Goal: Transaction & Acquisition: Purchase product/service

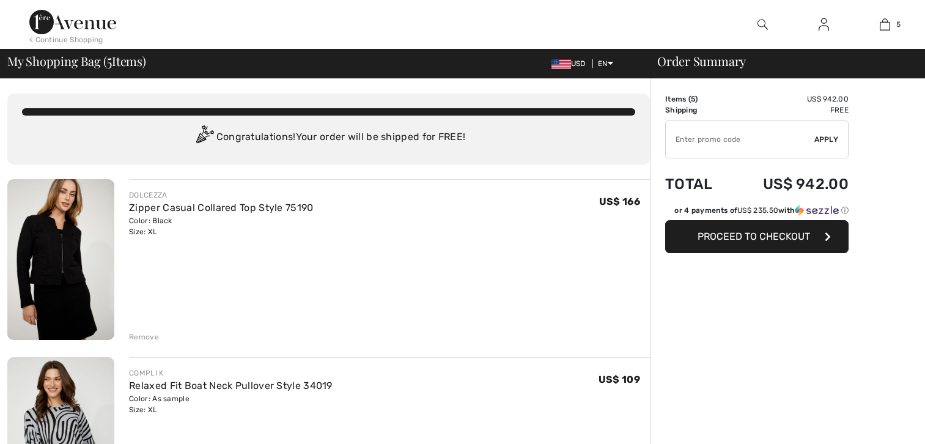
checkbox input "true"
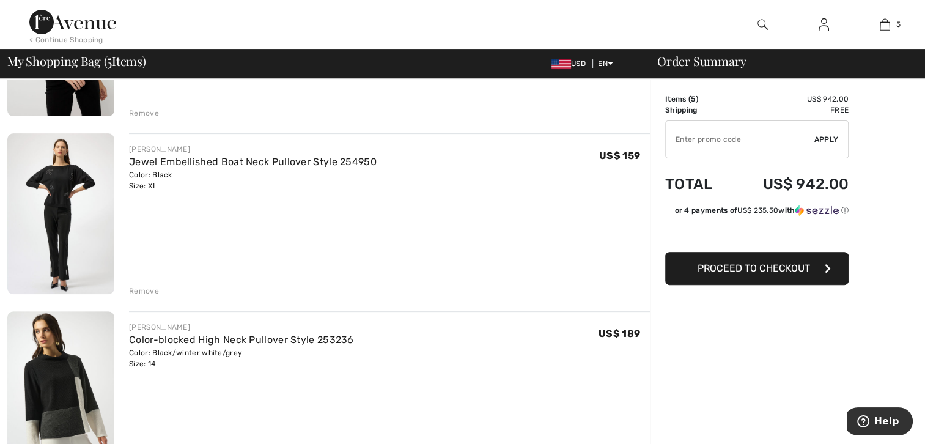
scroll to position [359, 0]
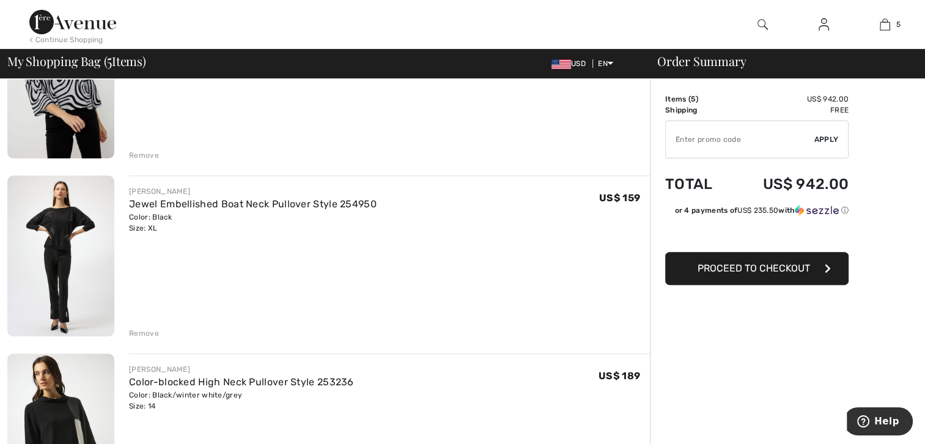
click at [80, 215] on img at bounding box center [60, 255] width 107 height 160
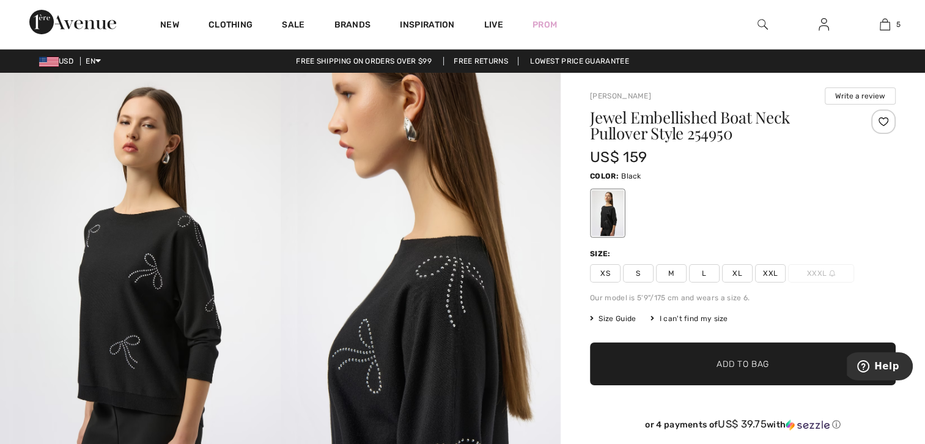
click at [731, 274] on span "XL" at bounding box center [737, 273] width 31 height 18
click at [382, 323] on img at bounding box center [421, 283] width 281 height 420
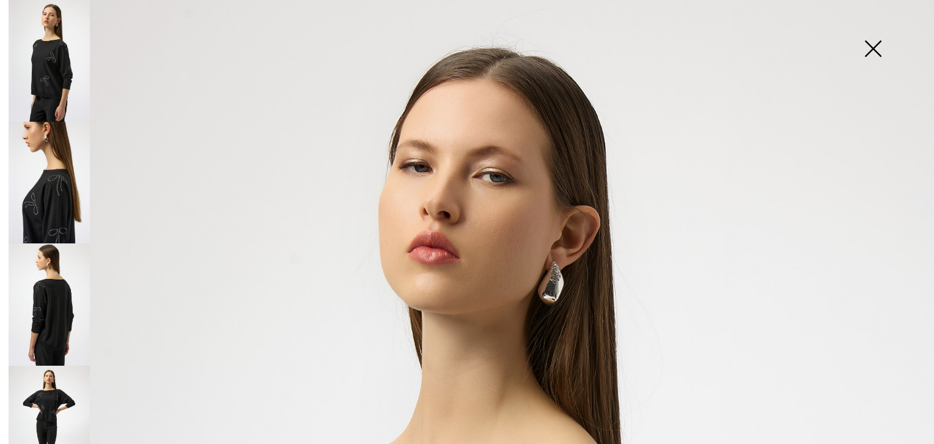
click at [44, 66] on img at bounding box center [49, 61] width 81 height 122
click at [44, 172] on img at bounding box center [49, 183] width 81 height 122
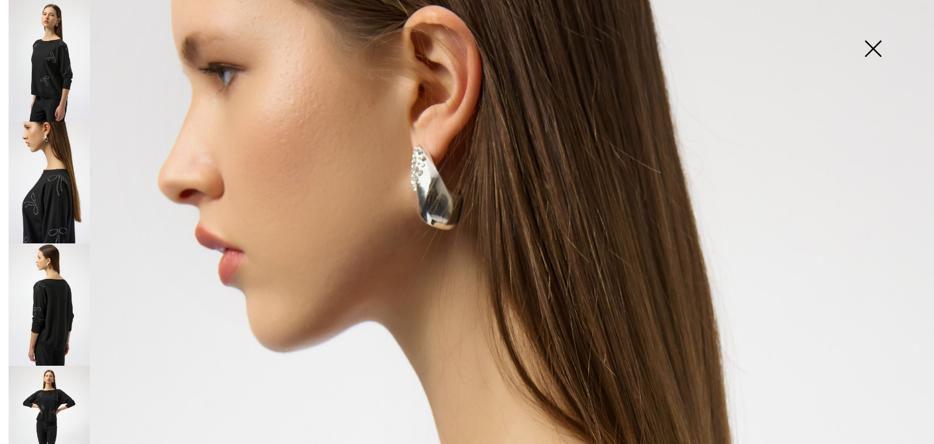
click at [56, 283] on img at bounding box center [49, 304] width 81 height 122
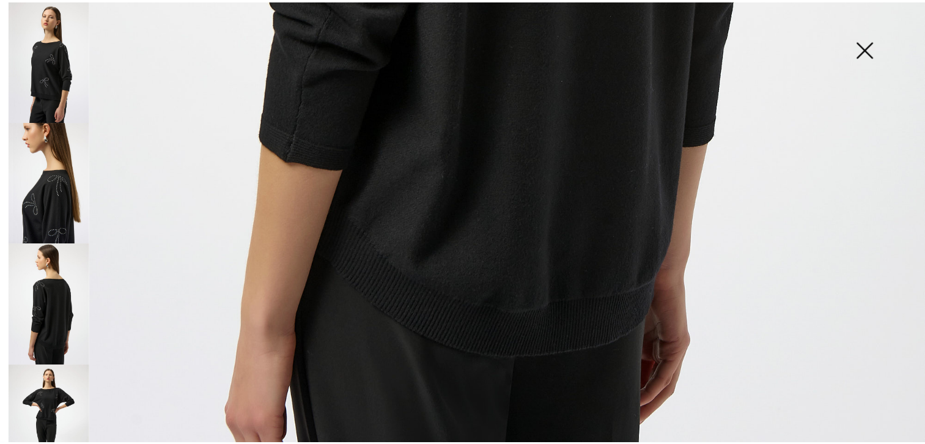
scroll to position [880, 0]
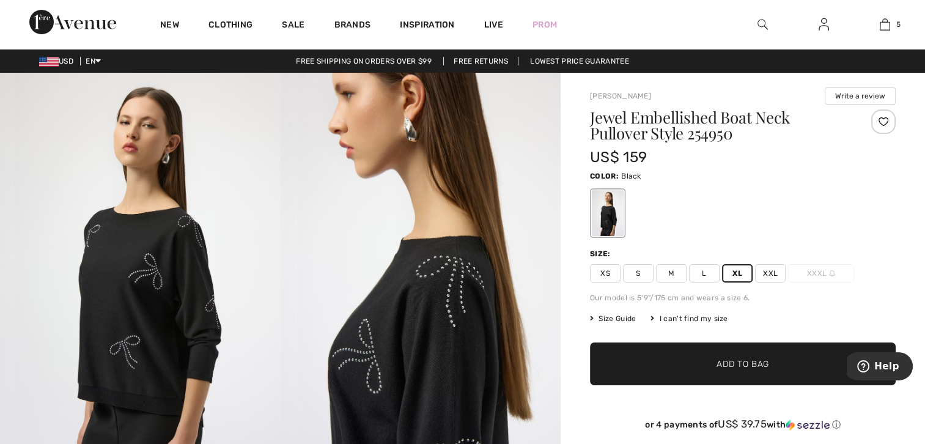
click at [736, 360] on span "Add to Bag" at bounding box center [743, 364] width 53 height 13
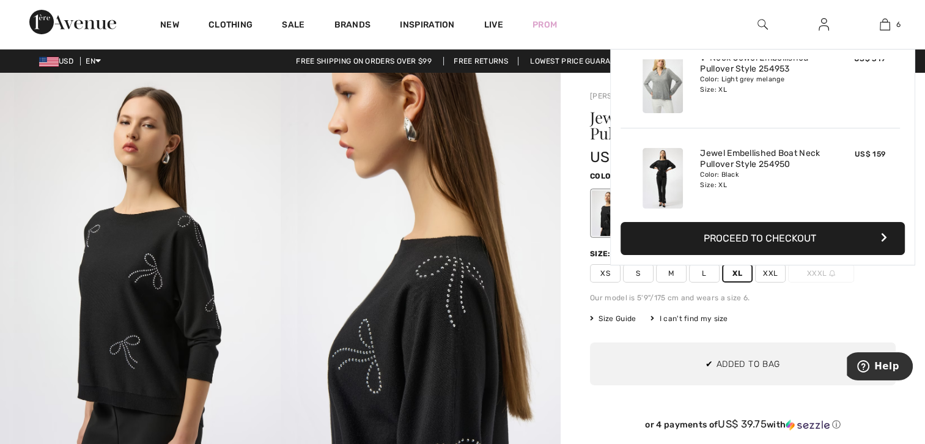
scroll to position [418, 0]
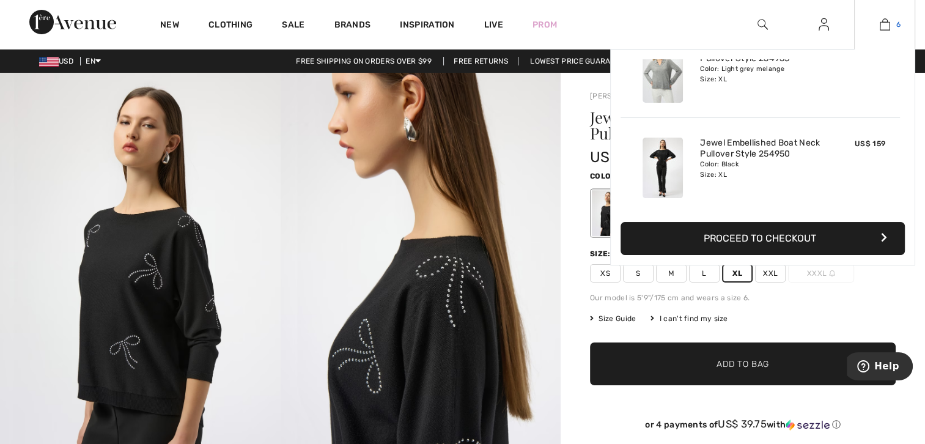
click at [885, 24] on img at bounding box center [885, 24] width 10 height 15
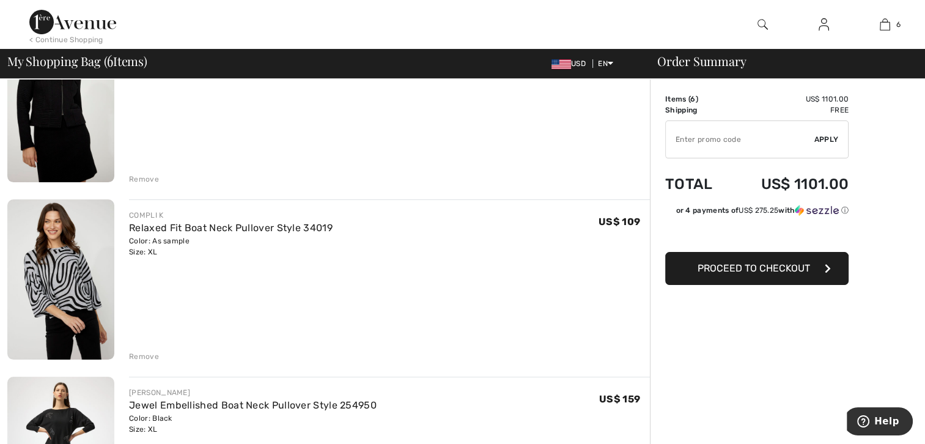
scroll to position [201, 0]
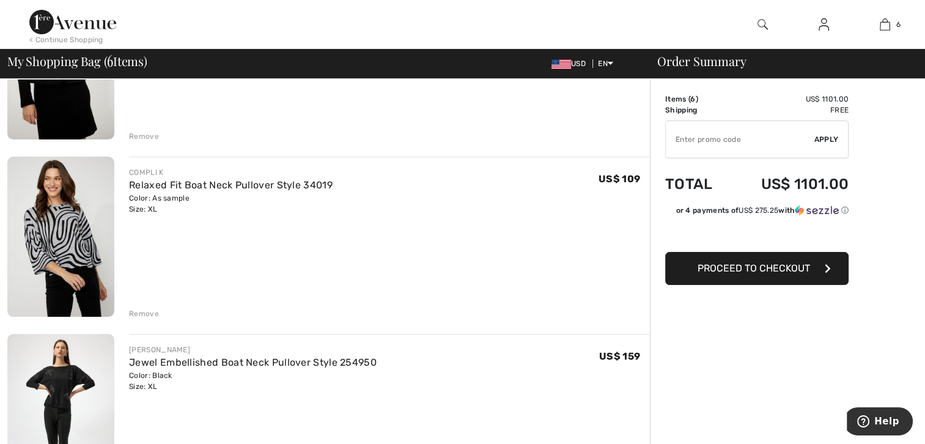
click at [135, 309] on div "Remove" at bounding box center [144, 313] width 30 height 11
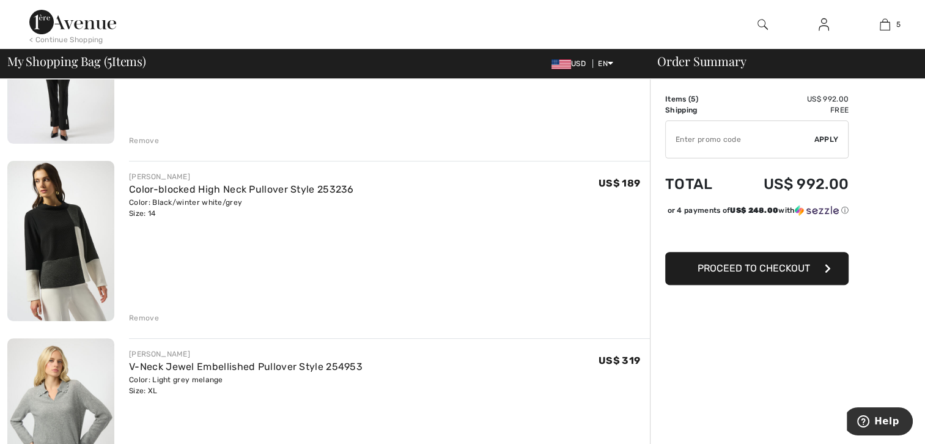
scroll to position [414, 0]
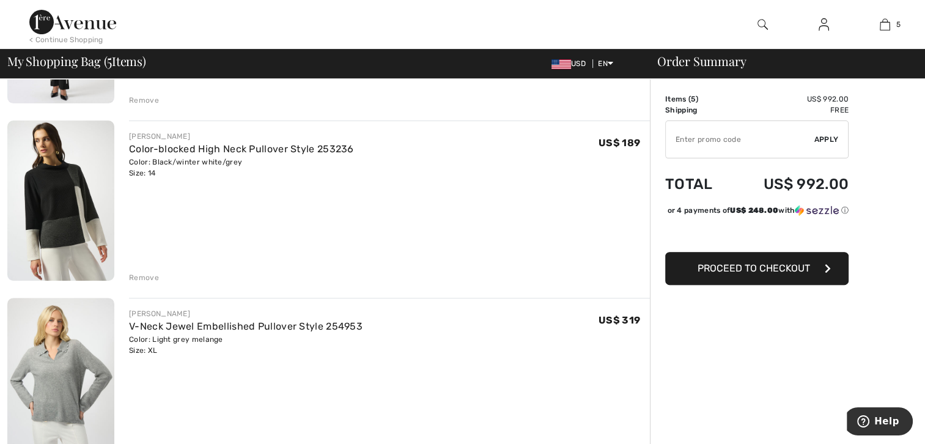
click at [144, 272] on div "Remove" at bounding box center [144, 277] width 30 height 11
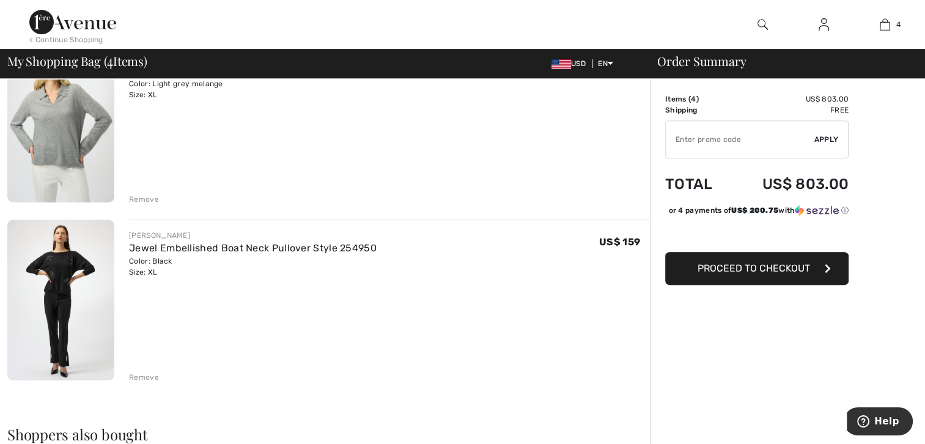
scroll to position [494, 0]
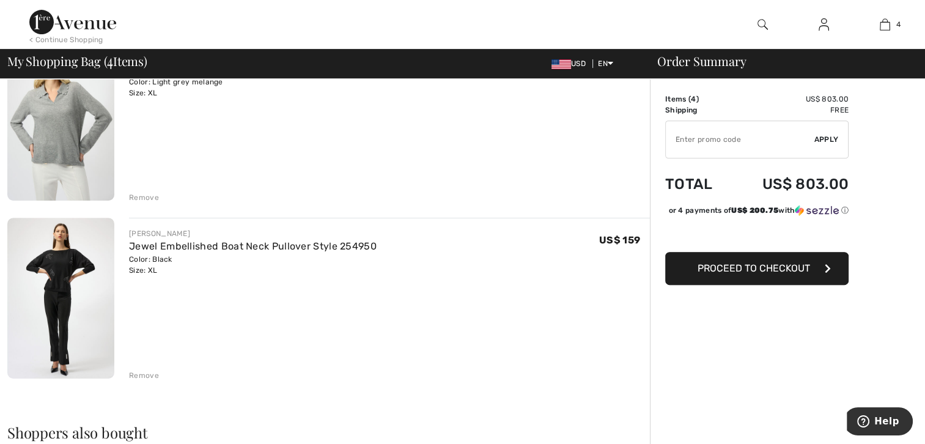
click at [140, 374] on div "Remove" at bounding box center [144, 375] width 30 height 11
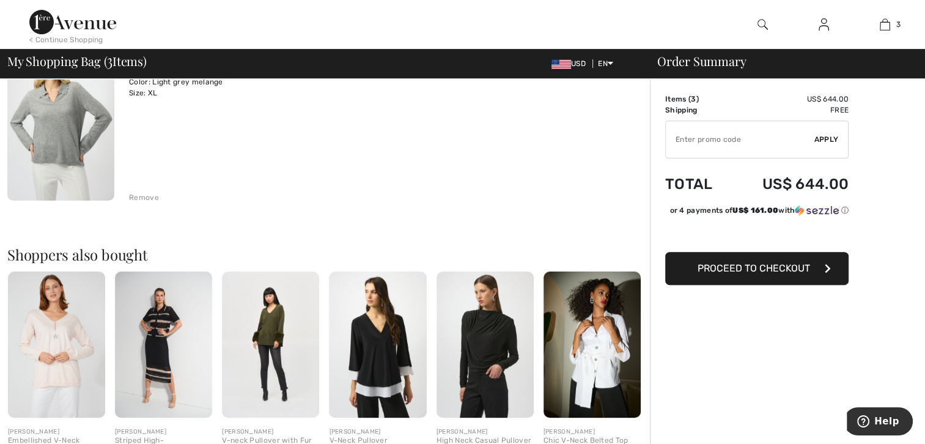
click at [391, 343] on img at bounding box center [377, 344] width 97 height 146
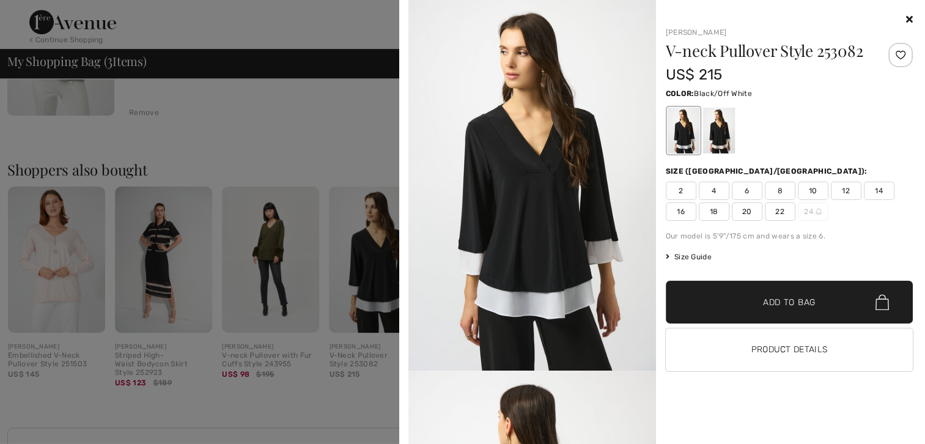
scroll to position [546, 0]
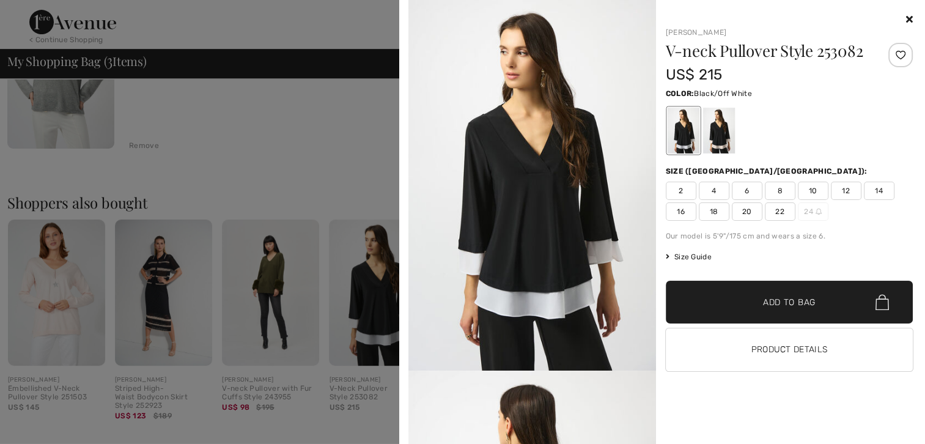
drag, startPoint x: 403, startPoint y: 81, endPoint x: 404, endPoint y: 110, distance: 29.4
click at [404, 110] on div "Your browser does not support the video tag. Joseph Ribkoff V-neck Pullover Sty…" at bounding box center [662, 222] width 526 height 444
click at [883, 186] on span "14" at bounding box center [879, 191] width 31 height 18
click at [810, 293] on span "✔ Added to Bag Add to Bag" at bounding box center [790, 302] width 248 height 43
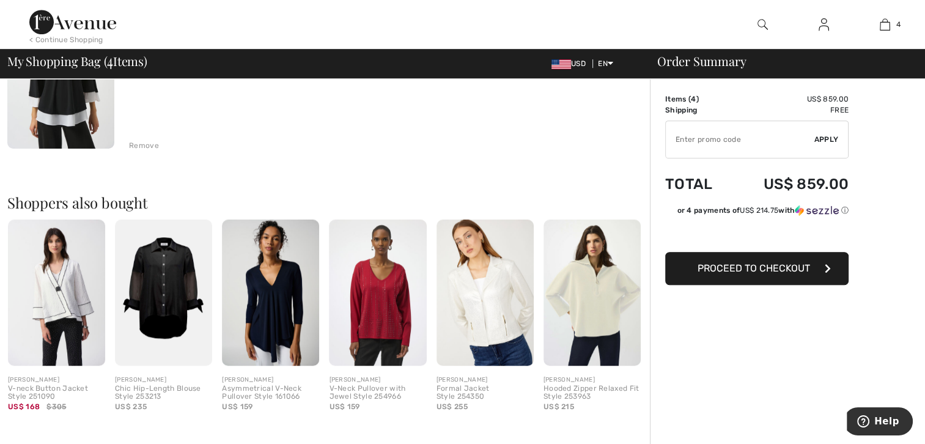
click at [63, 114] on img at bounding box center [60, 68] width 107 height 160
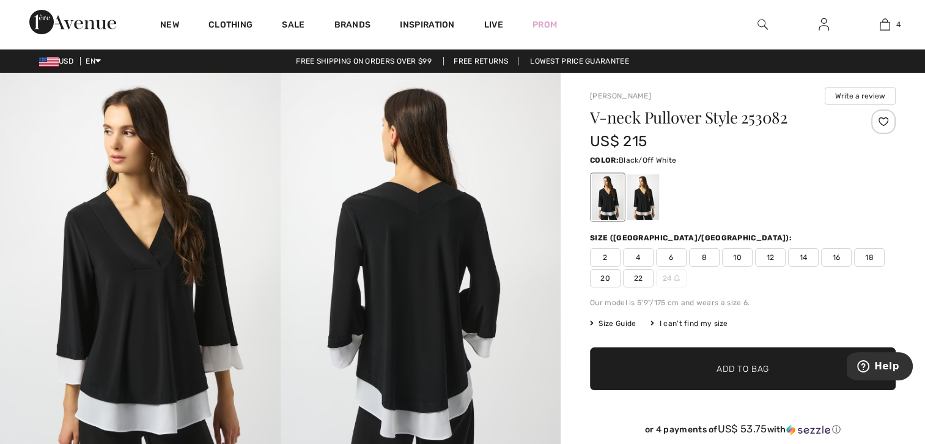
click at [761, 366] on span "Add to Bag" at bounding box center [743, 369] width 53 height 13
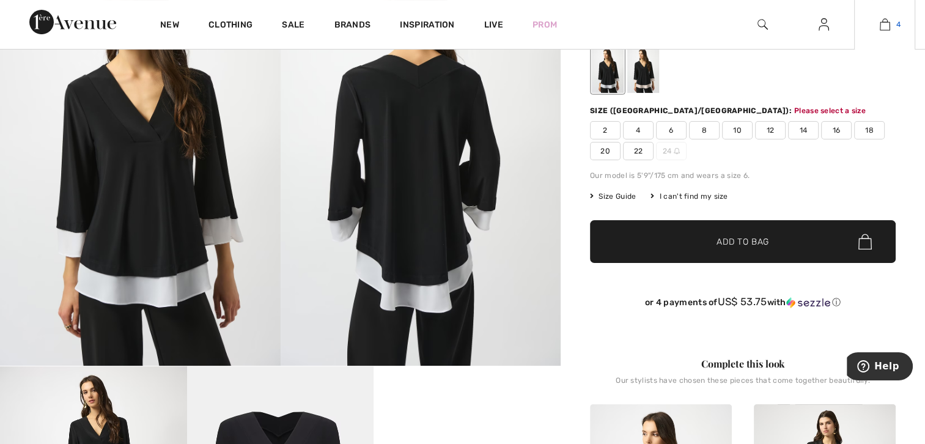
scroll to position [134, 0]
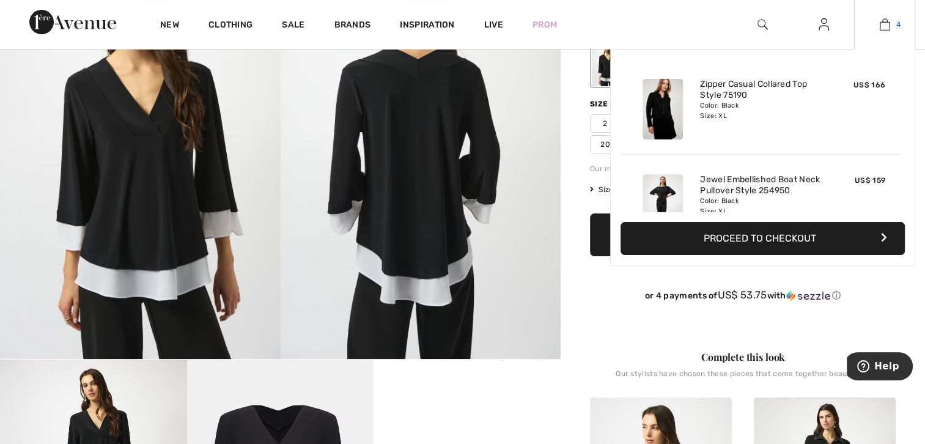
click at [885, 23] on img at bounding box center [885, 24] width 10 height 15
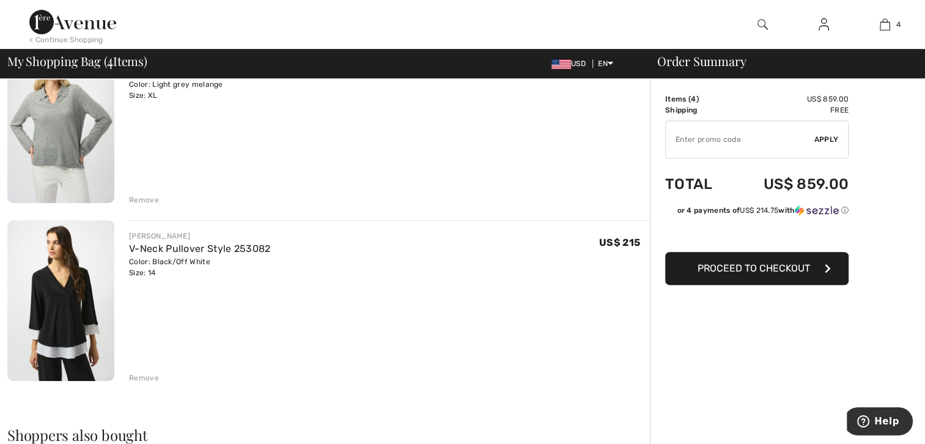
scroll to position [495, 0]
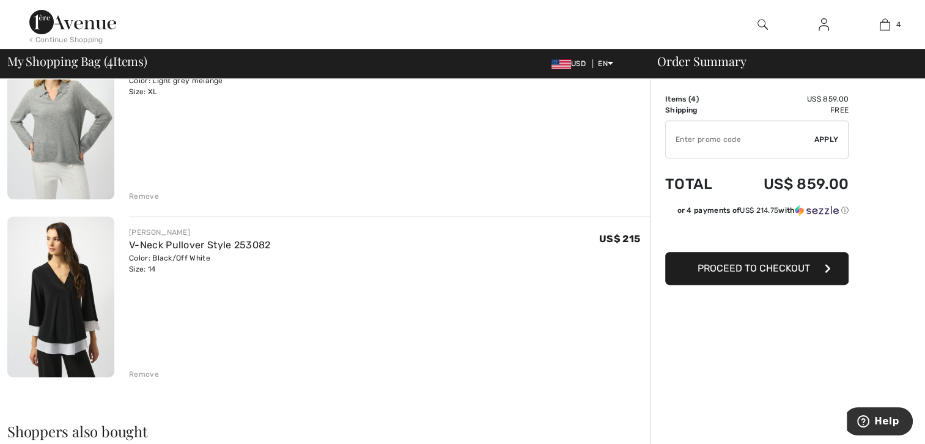
click at [130, 369] on div "Remove" at bounding box center [144, 374] width 30 height 11
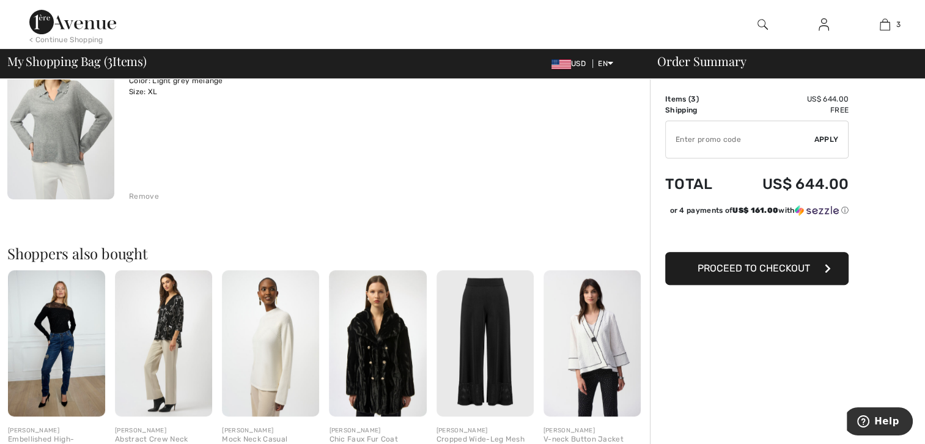
click at [744, 267] on span "Proceed to Checkout" at bounding box center [754, 268] width 113 height 12
click at [824, 137] on span "Apply" at bounding box center [826, 139] width 24 height 11
click at [687, 141] on input "TEXT" at bounding box center [740, 139] width 149 height 37
click at [686, 139] on input "TEXT" at bounding box center [740, 139] width 149 height 37
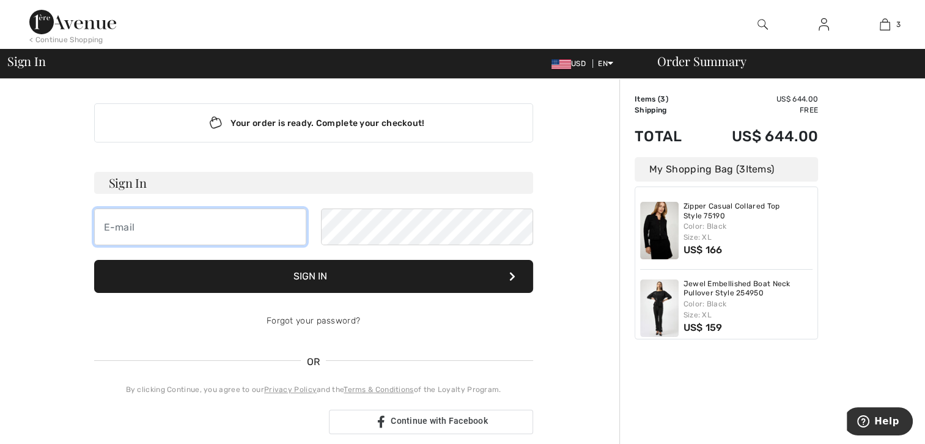
click at [130, 220] on input "email" at bounding box center [200, 227] width 212 height 37
type input "[EMAIL_ADDRESS][DOMAIN_NAME]"
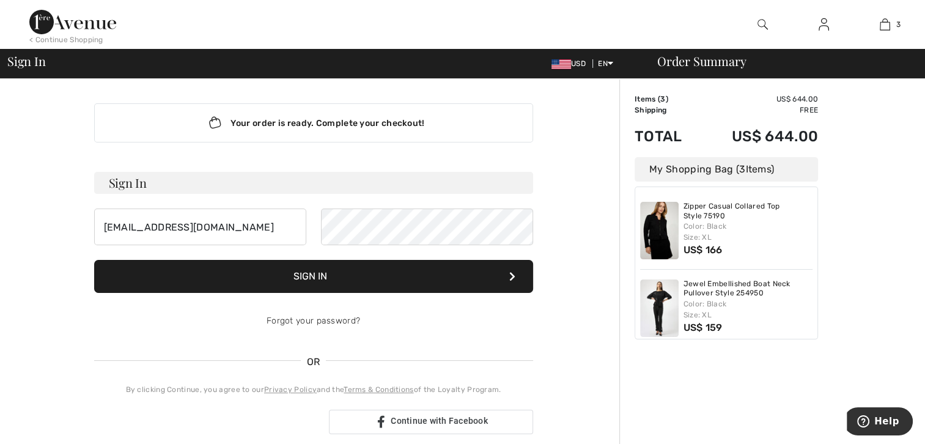
click at [341, 270] on button "Sign In" at bounding box center [313, 276] width 439 height 33
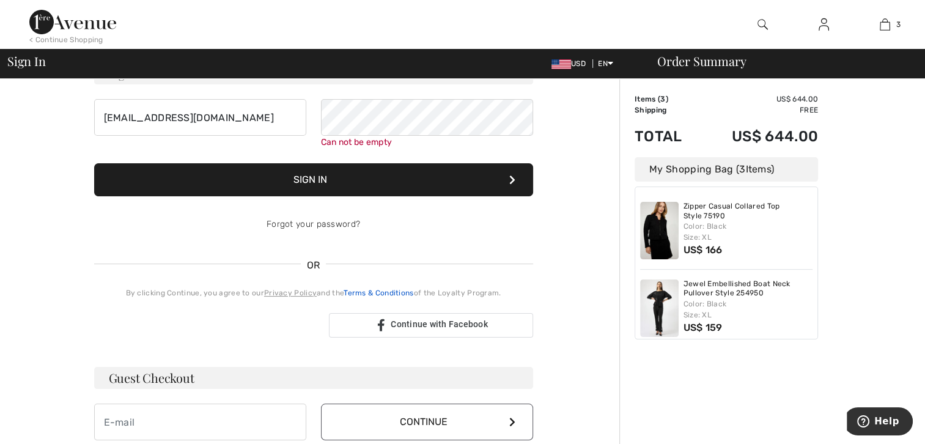
scroll to position [110, 0]
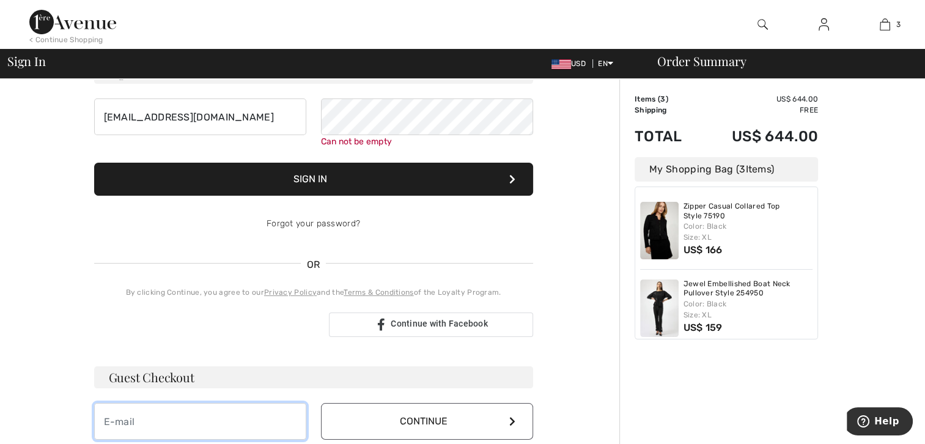
click at [149, 418] on input "email" at bounding box center [200, 421] width 212 height 37
click at [509, 416] on icon at bounding box center [512, 421] width 6 height 10
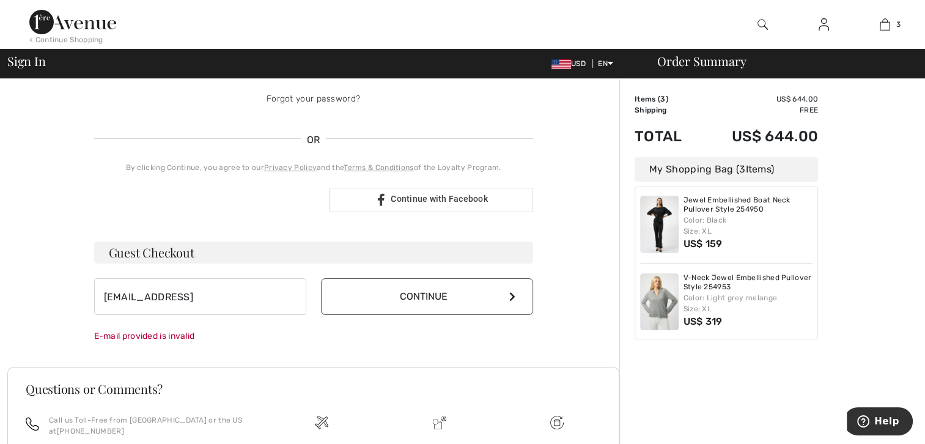
scroll to position [234, 0]
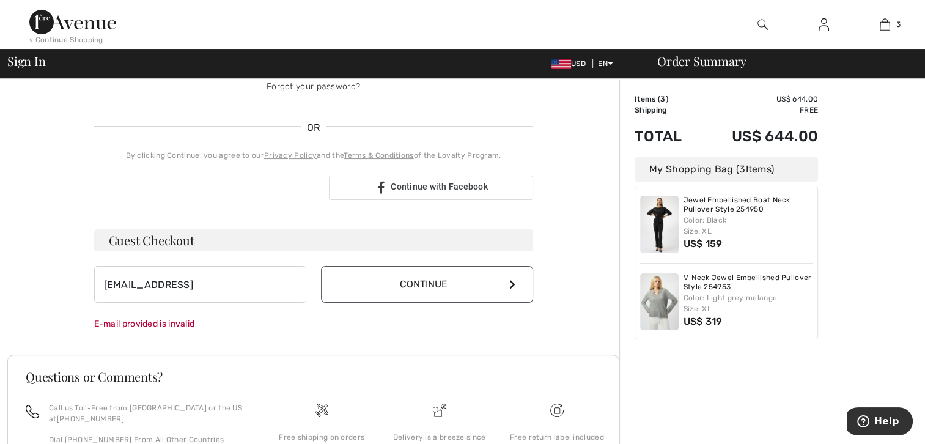
click at [432, 283] on button "Continue" at bounding box center [427, 284] width 212 height 37
click at [430, 282] on button "Continue" at bounding box center [427, 284] width 212 height 37
click at [201, 280] on input "suckup5@comcast" at bounding box center [200, 284] width 212 height 37
type input "[EMAIL_ADDRESS][DOMAIN_NAME]"
click at [398, 284] on button "Continue" at bounding box center [427, 284] width 212 height 37
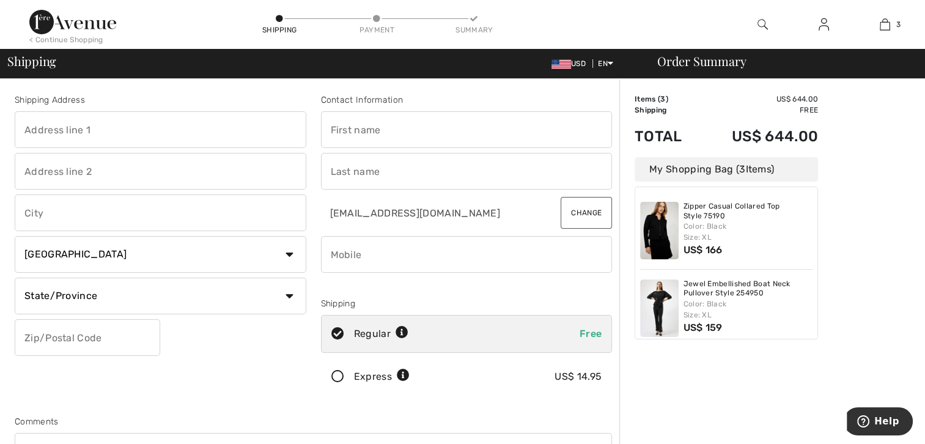
click at [113, 132] on input "text" at bounding box center [161, 129] width 292 height 37
type input "[STREET_ADDRESS]"
type input "Pittsburgh"
select select "US"
select select "PA"
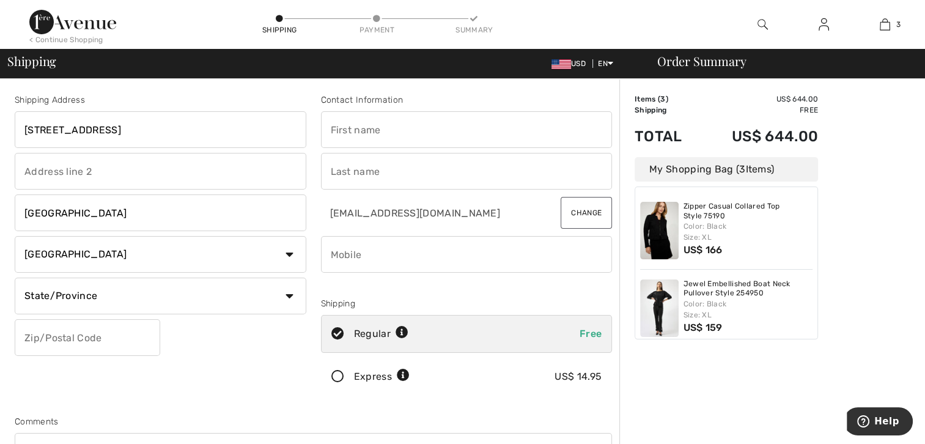
type input "15238-1826"
type input "Nancy"
type input "Succop"
type input "4129130203"
click at [51, 336] on input "152381826" at bounding box center [88, 337] width 146 height 37
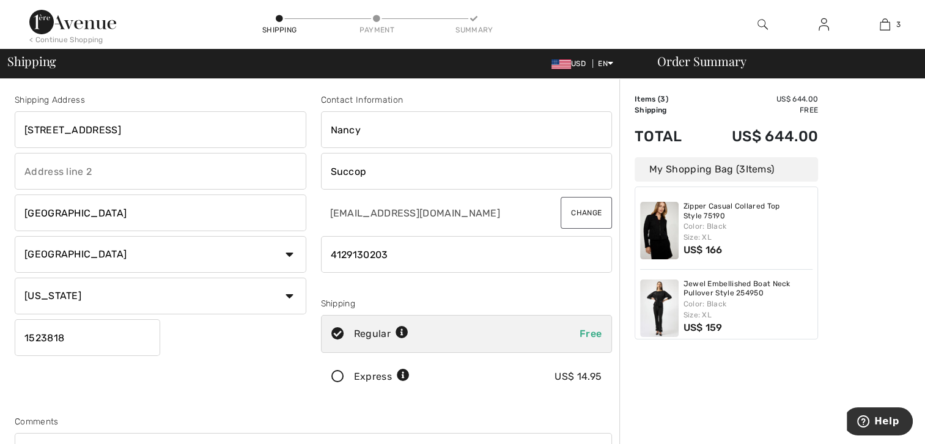
click at [90, 341] on input "1523818" at bounding box center [88, 337] width 146 height 37
click at [88, 392] on div "Shipping Address 600 Foxhurst Rd Pittsburgh Country Canada United States Afghan…" at bounding box center [160, 247] width 306 height 307
click at [72, 338] on input "1523818" at bounding box center [88, 337] width 146 height 37
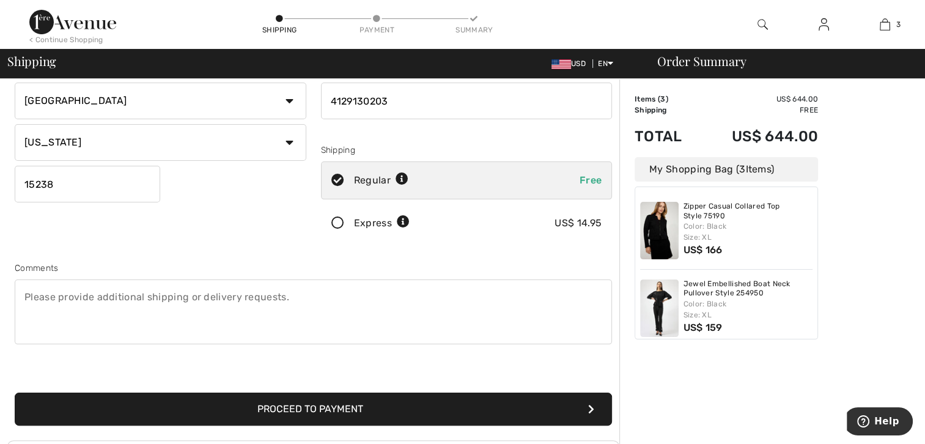
scroll to position [228, 0]
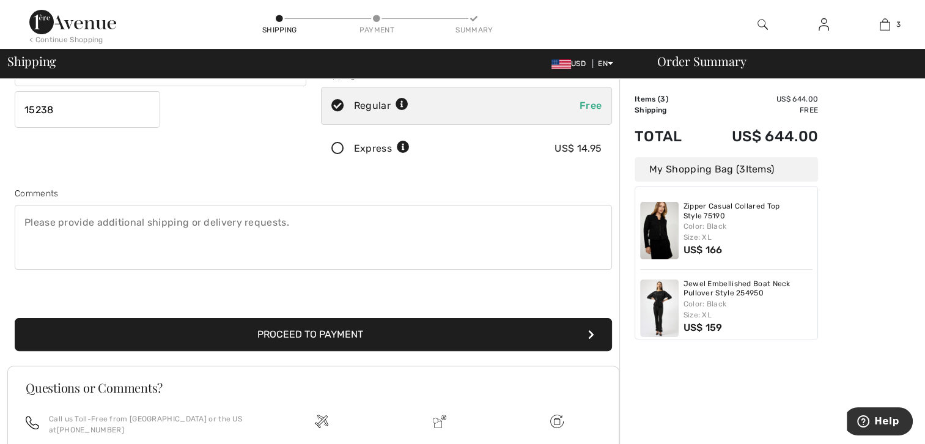
type input "15238"
click at [374, 323] on button "Proceed to Payment" at bounding box center [313, 334] width 597 height 33
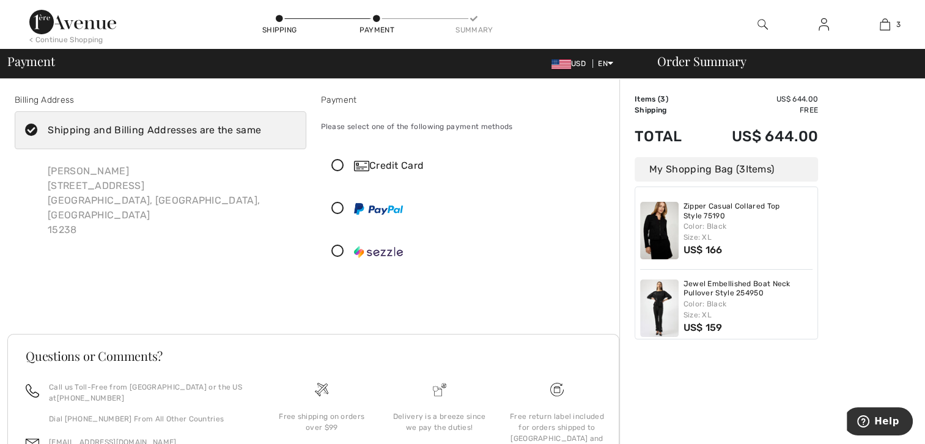
click at [338, 164] on icon at bounding box center [338, 166] width 32 height 13
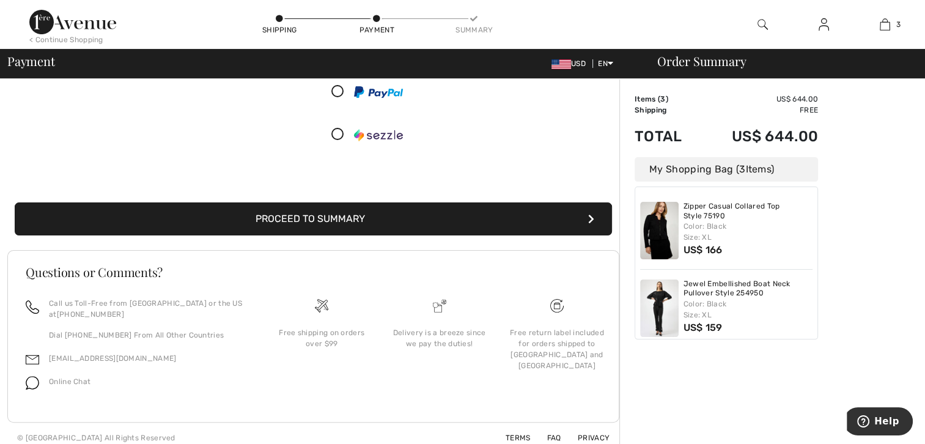
scroll to position [261, 0]
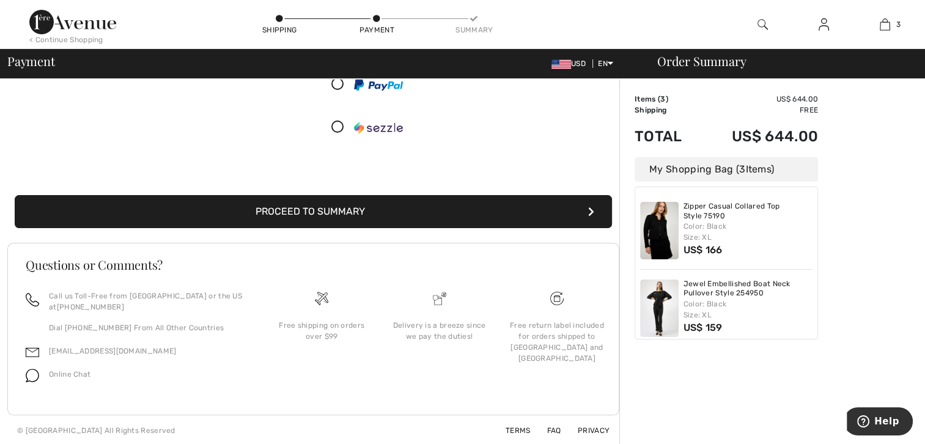
drag, startPoint x: 526, startPoint y: 142, endPoint x: 514, endPoint y: 127, distance: 19.6
click at [514, 127] on div at bounding box center [462, 127] width 281 height 37
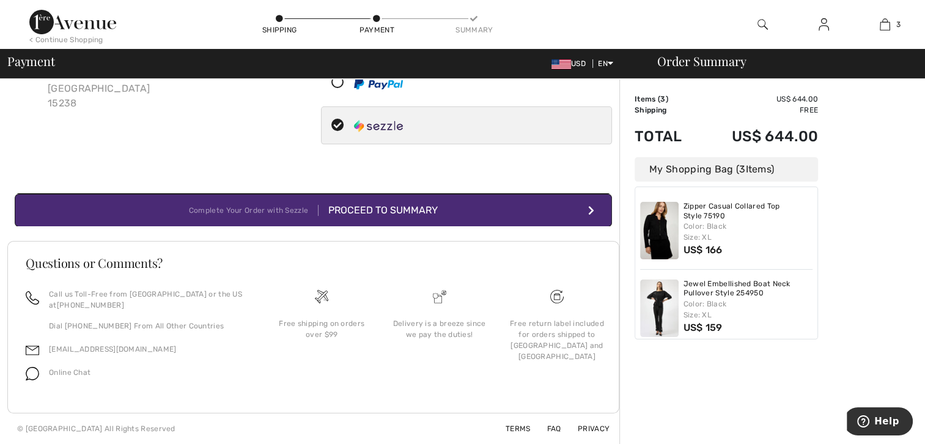
scroll to position [124, 0]
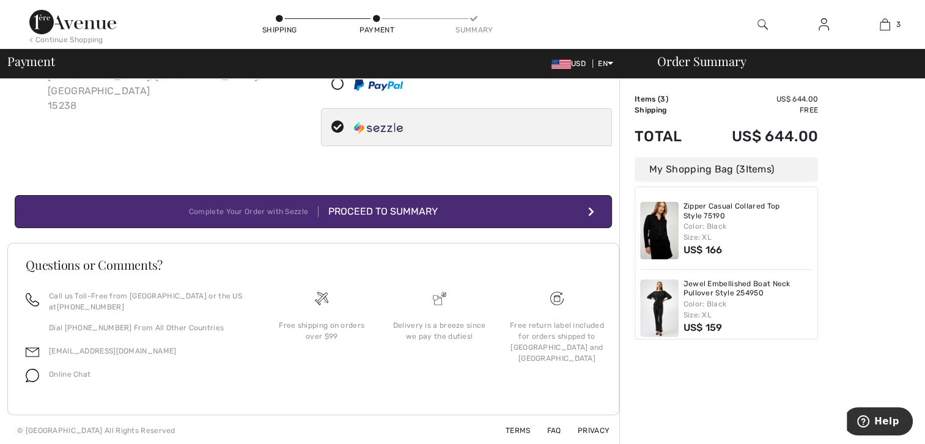
click at [585, 207] on button "Complete Your Order with Sezzle Proceed to Summary" at bounding box center [313, 211] width 597 height 33
click at [594, 210] on icon "submit" at bounding box center [591, 212] width 6 height 10
click at [290, 202] on button "Complete Your Order with Sezzle Proceed to Summary" at bounding box center [313, 211] width 597 height 33
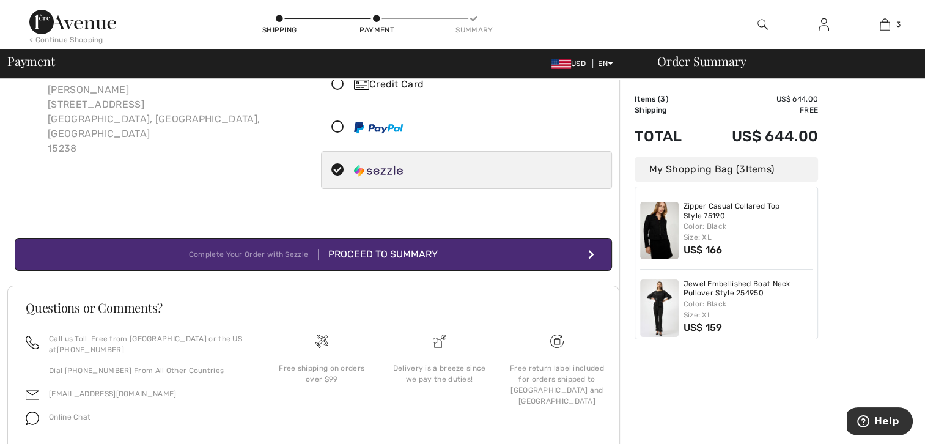
scroll to position [0, 0]
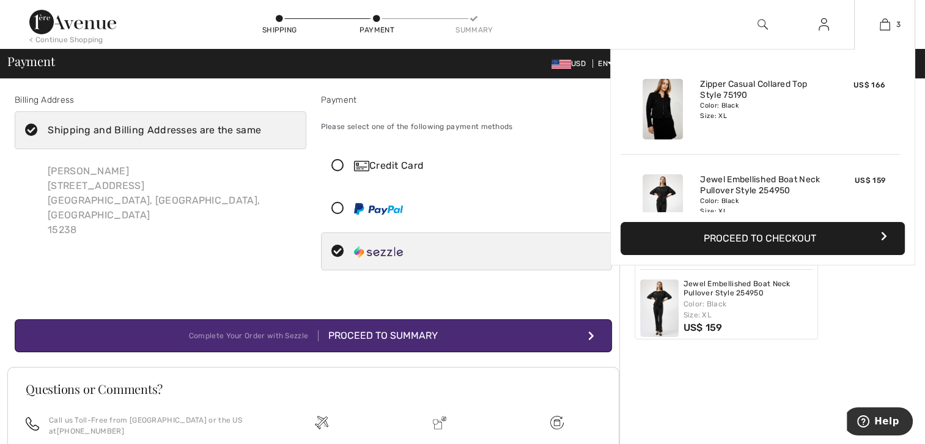
click at [770, 235] on button "Proceed to Checkout" at bounding box center [763, 238] width 284 height 33
click at [751, 237] on button "Proceed to Checkout" at bounding box center [763, 238] width 284 height 33
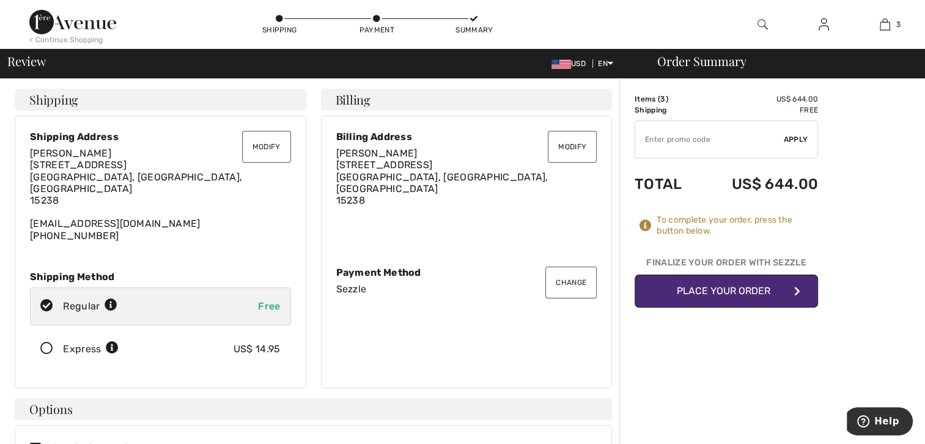
click at [750, 286] on button "Place Your Order" at bounding box center [726, 291] width 183 height 33
click at [575, 276] on button "Change" at bounding box center [570, 283] width 51 height 32
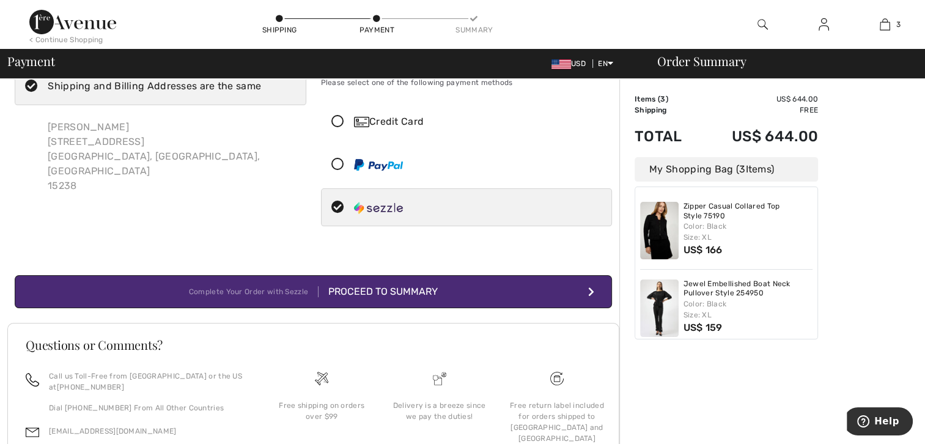
click at [334, 116] on icon at bounding box center [338, 122] width 32 height 13
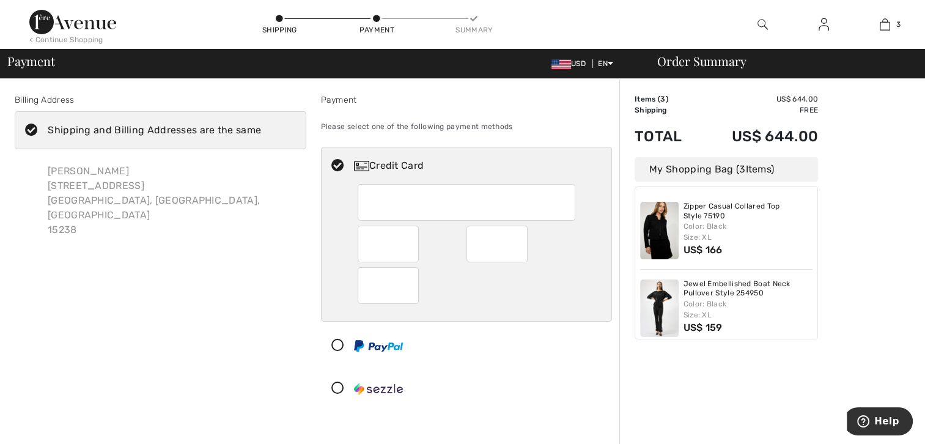
drag, startPoint x: 414, startPoint y: 276, endPoint x: 411, endPoint y: 308, distance: 31.9
click at [411, 308] on div at bounding box center [467, 252] width 218 height 137
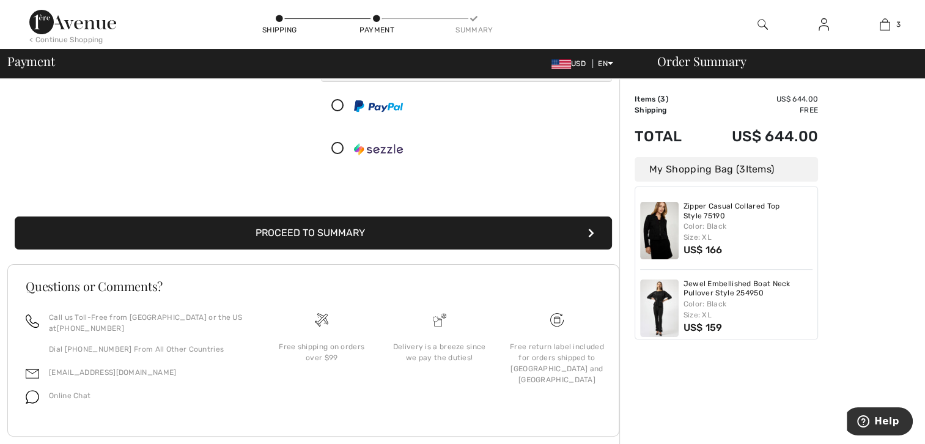
scroll to position [261, 0]
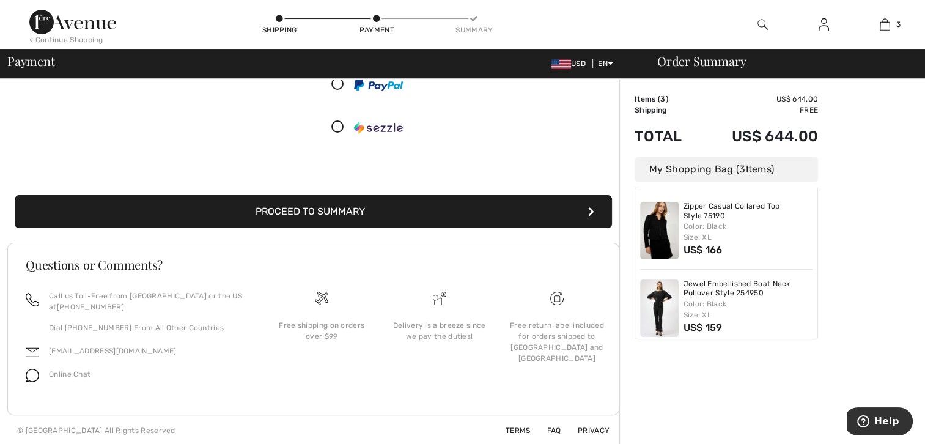
click at [440, 215] on button "Proceed to Summary" at bounding box center [313, 211] width 597 height 33
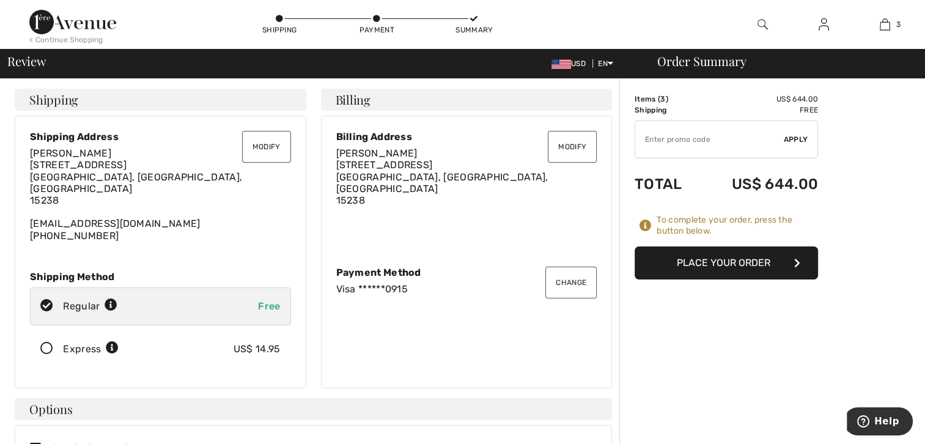
click at [720, 257] on button "Place Your Order" at bounding box center [726, 262] width 183 height 33
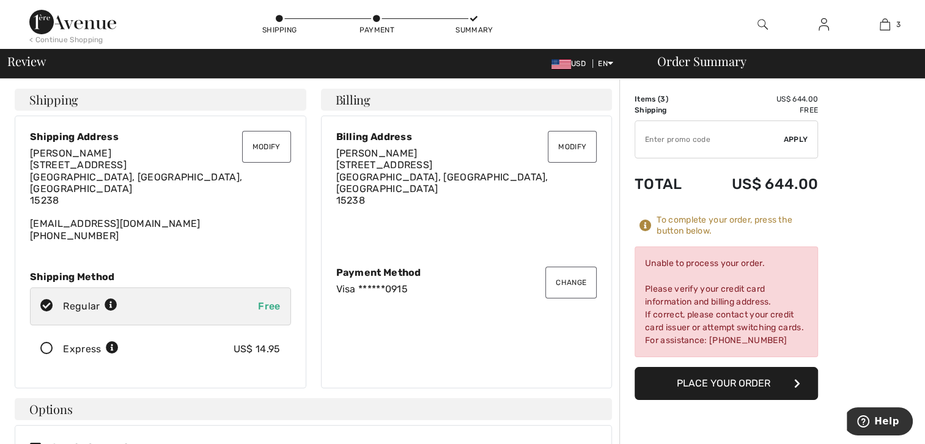
click at [800, 382] on icon "button" at bounding box center [797, 384] width 6 height 10
click at [564, 274] on button "Change" at bounding box center [570, 283] width 51 height 32
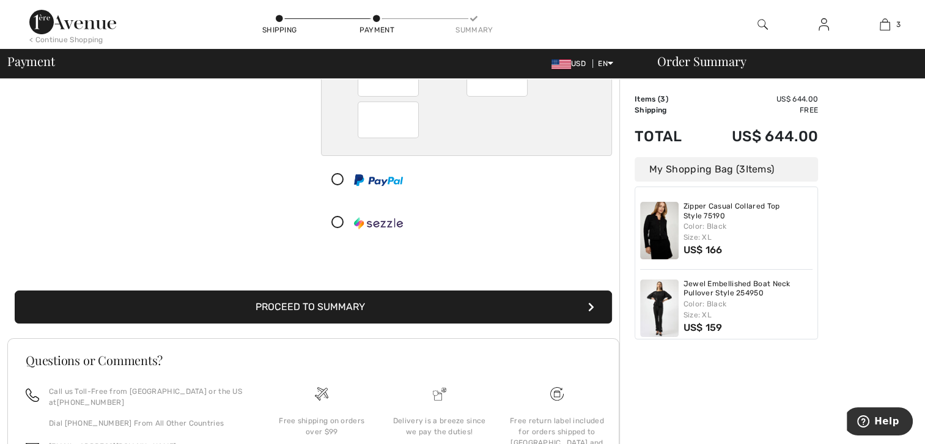
scroll to position [196, 0]
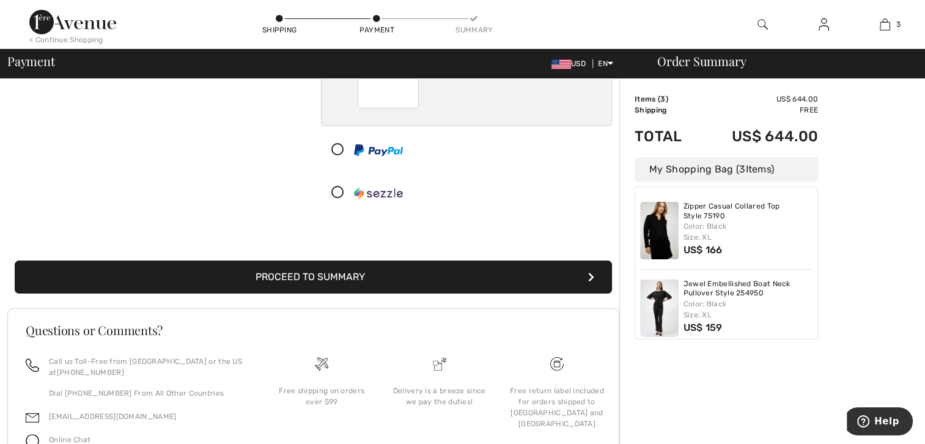
click at [560, 278] on button "Proceed to Summary" at bounding box center [313, 276] width 597 height 33
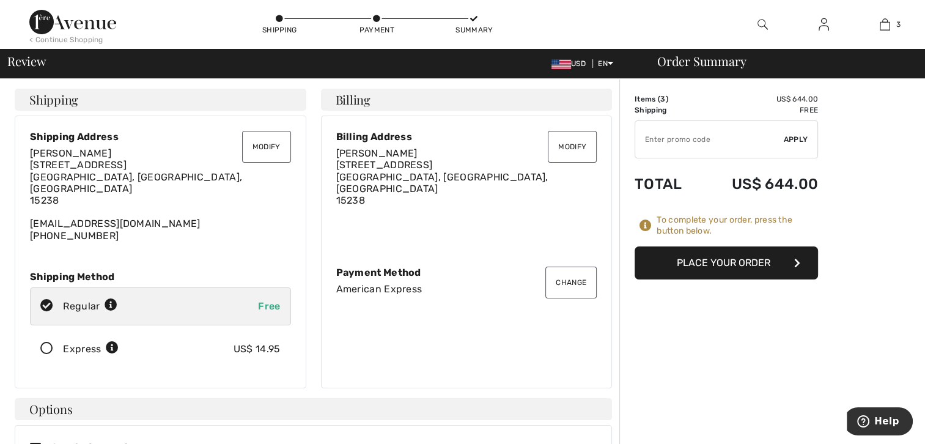
click at [690, 263] on button "Place Your Order" at bounding box center [726, 262] width 183 height 33
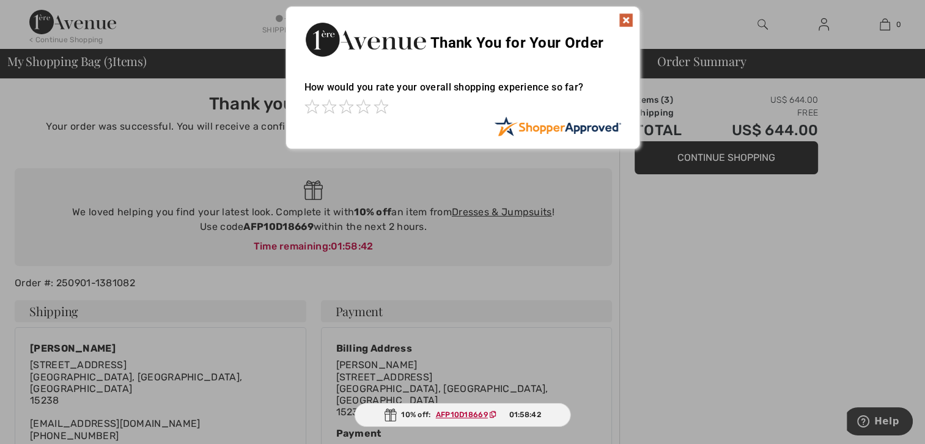
click at [625, 20] on img at bounding box center [626, 20] width 15 height 15
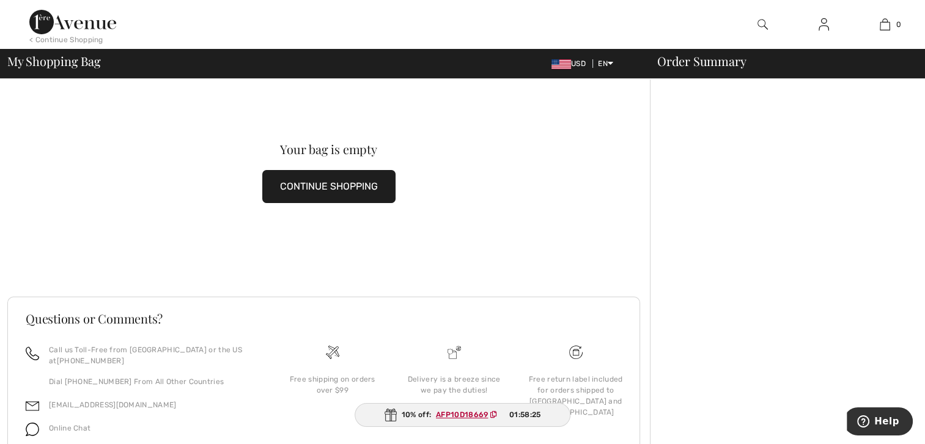
click at [352, 186] on button "CONTINUE SHOPPING" at bounding box center [328, 186] width 133 height 33
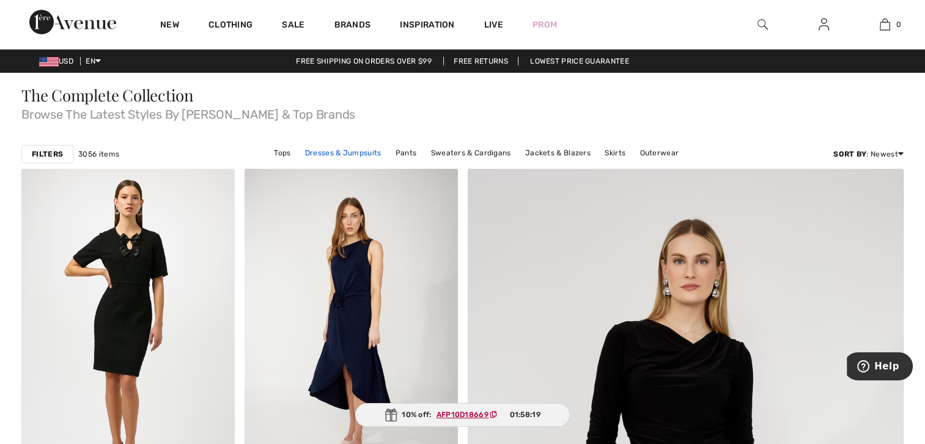
click at [373, 150] on link "Dresses & Jumpsuits" at bounding box center [343, 153] width 89 height 16
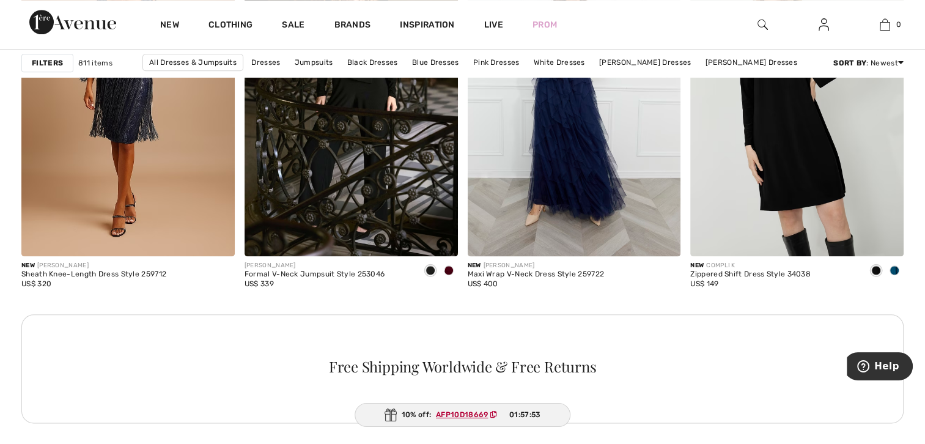
scroll to position [1223, 0]
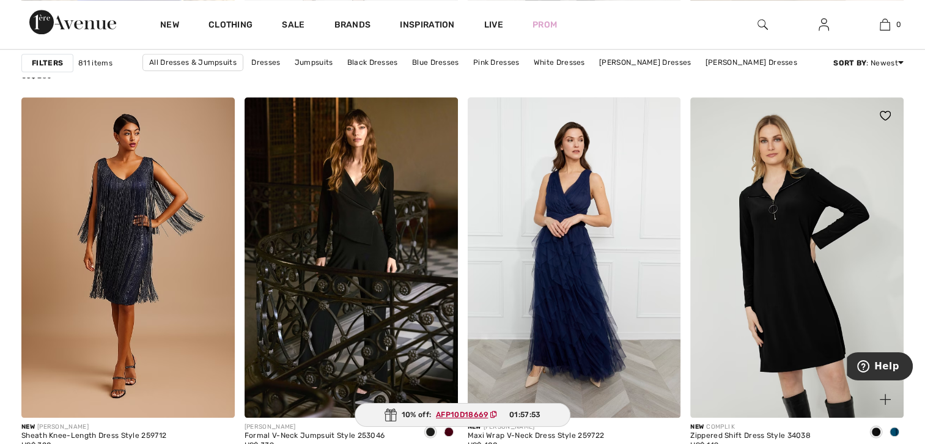
click at [792, 225] on img at bounding box center [796, 257] width 213 height 320
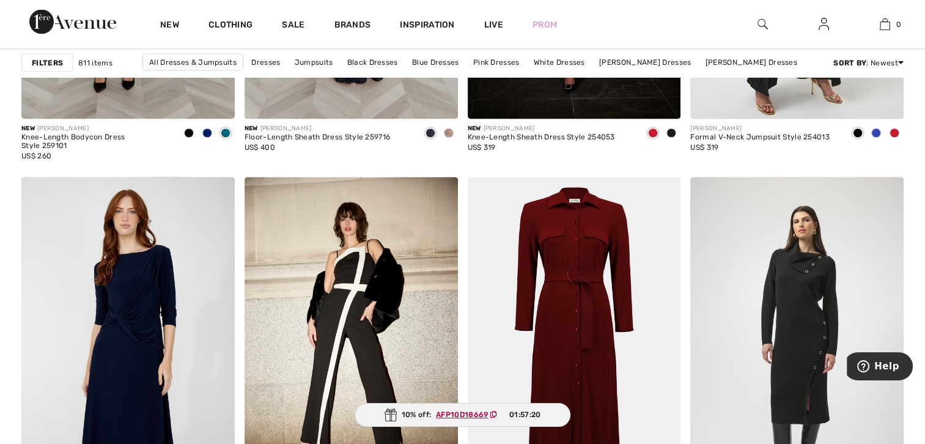
scroll to position [2476, 0]
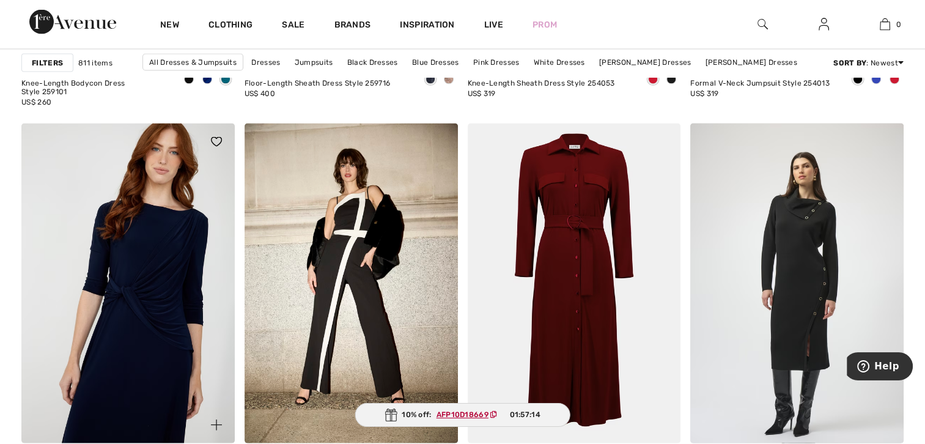
click at [135, 299] on img at bounding box center [127, 284] width 213 height 320
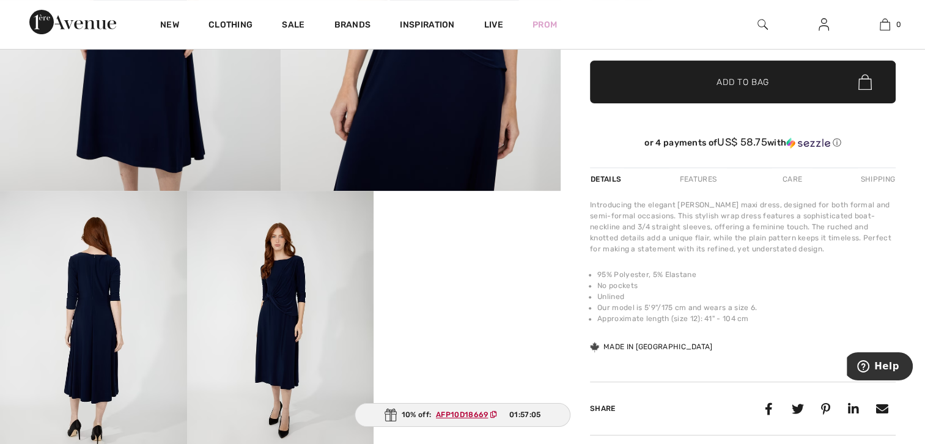
scroll to position [325, 0]
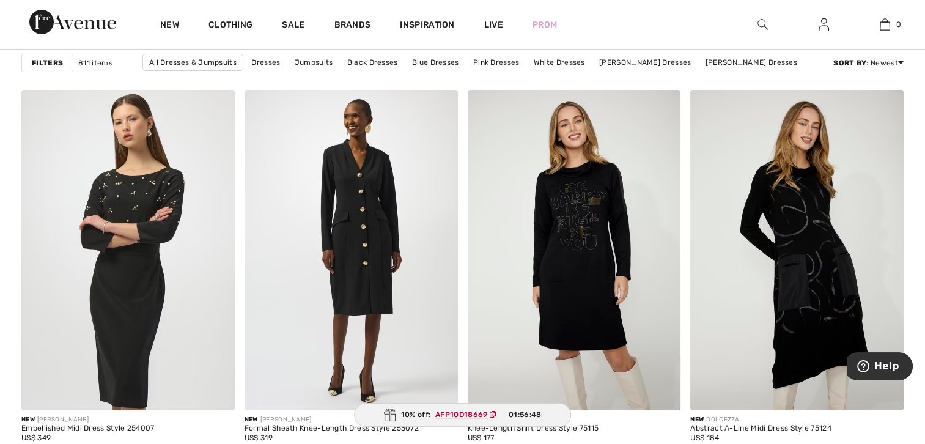
scroll to position [4291, 0]
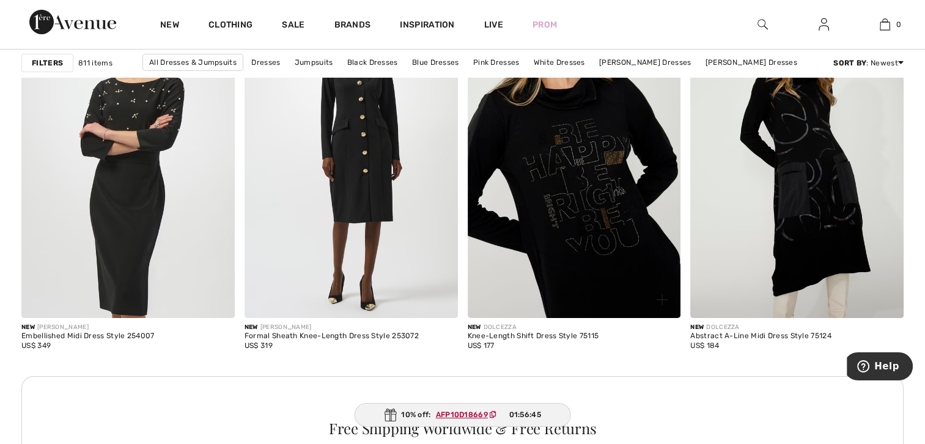
click at [586, 223] on img at bounding box center [574, 158] width 213 height 320
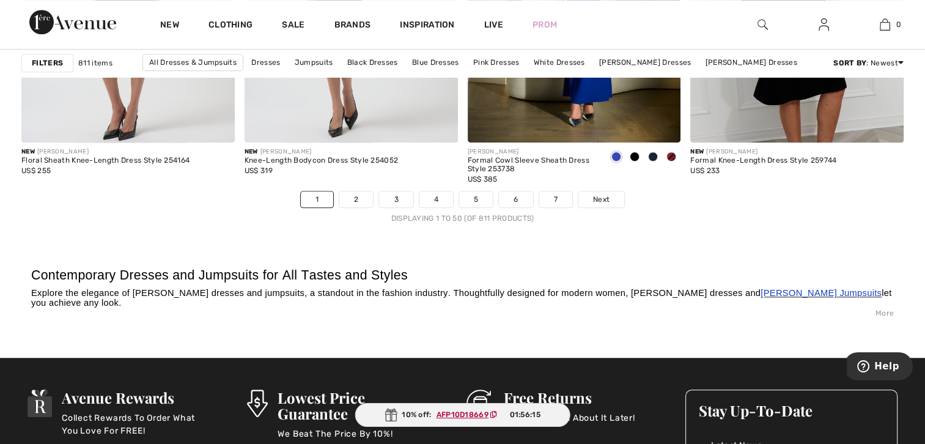
scroll to position [5753, 0]
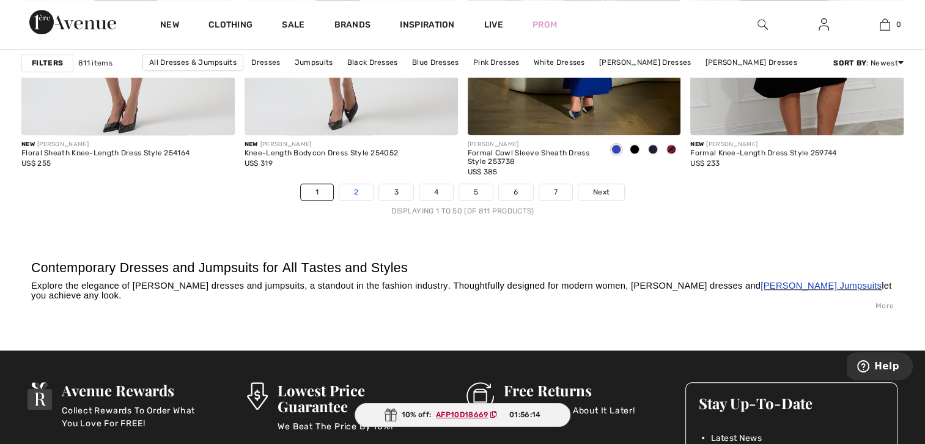
click at [364, 191] on link "2" at bounding box center [356, 192] width 34 height 16
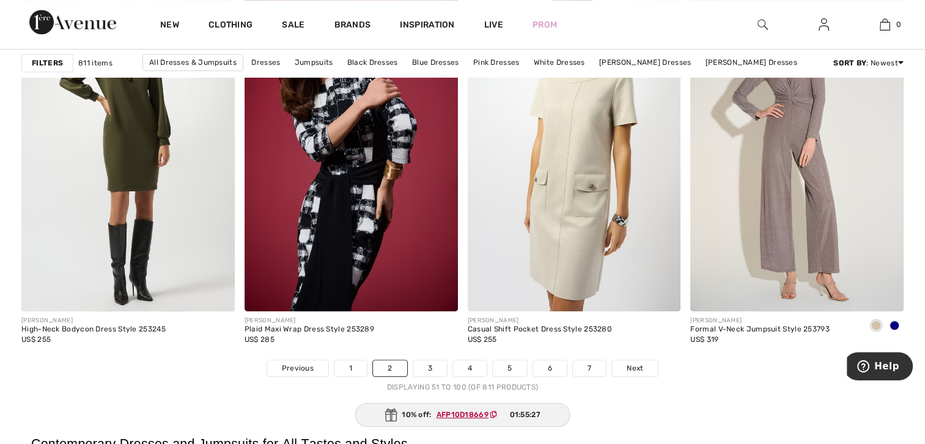
scroll to position [5653, 0]
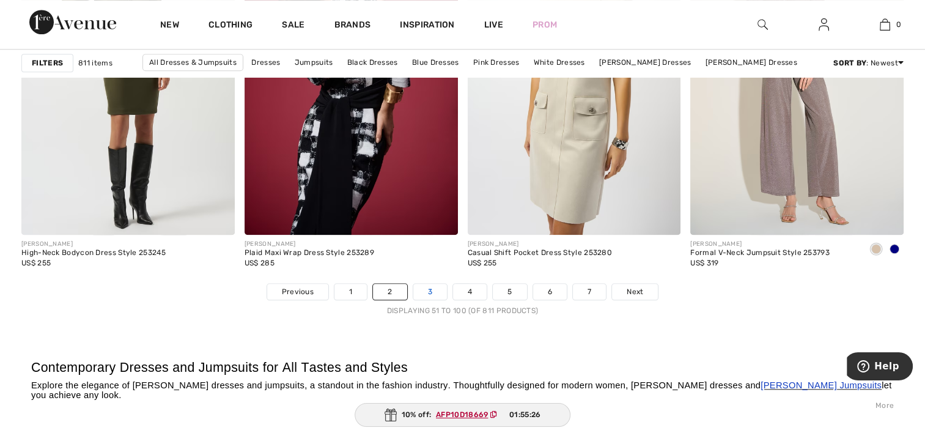
click at [428, 287] on link "3" at bounding box center [430, 292] width 34 height 16
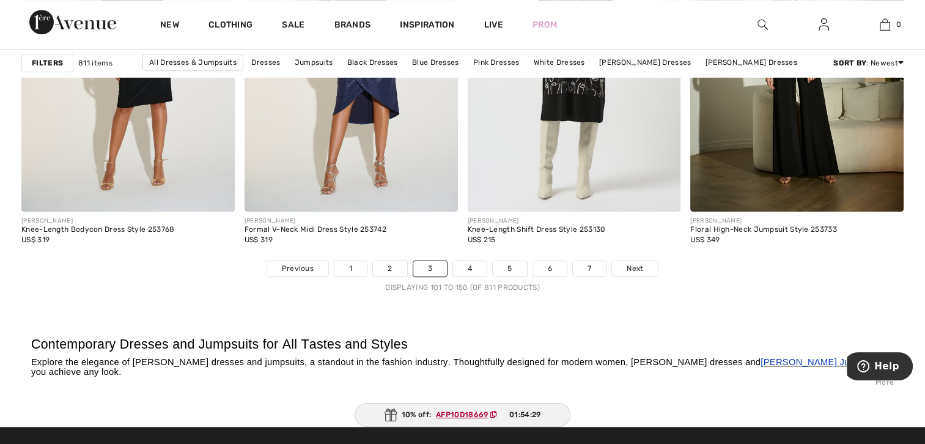
scroll to position [5684, 0]
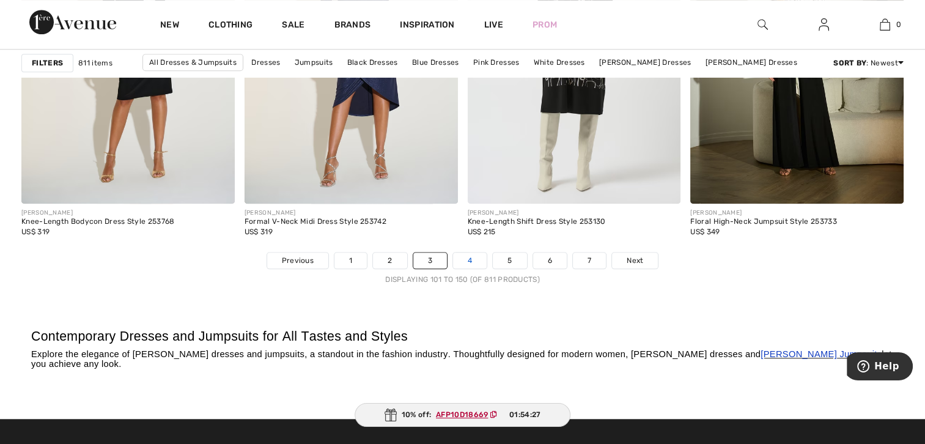
click at [476, 253] on link "4" at bounding box center [470, 261] width 34 height 16
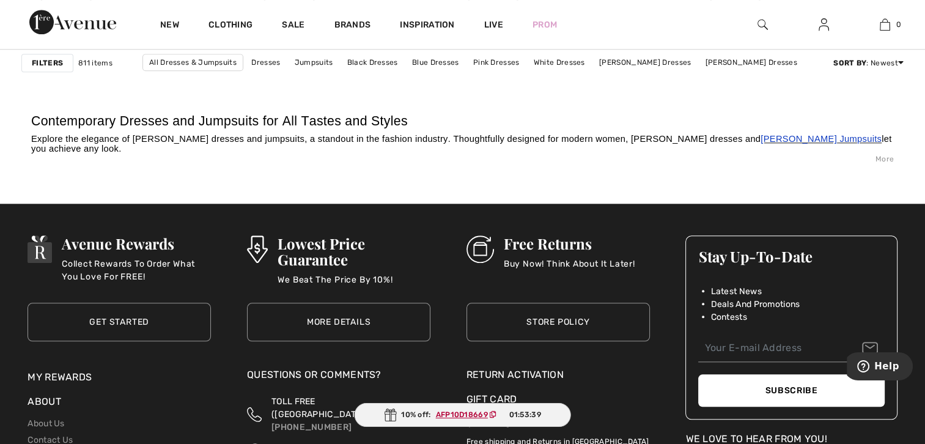
scroll to position [5684, 0]
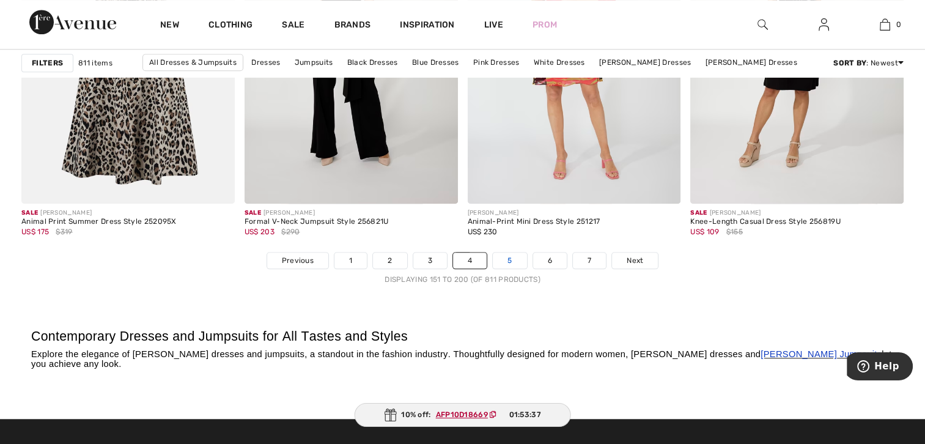
click at [507, 258] on link "5" at bounding box center [510, 261] width 34 height 16
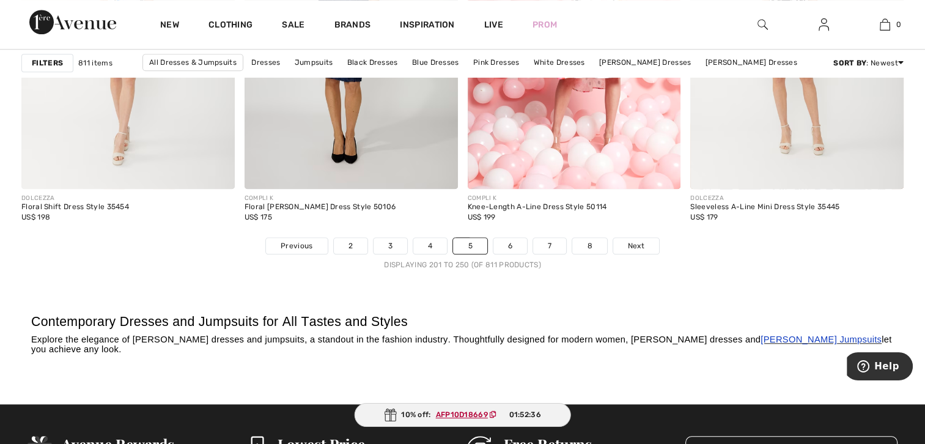
scroll to position [5792, 0]
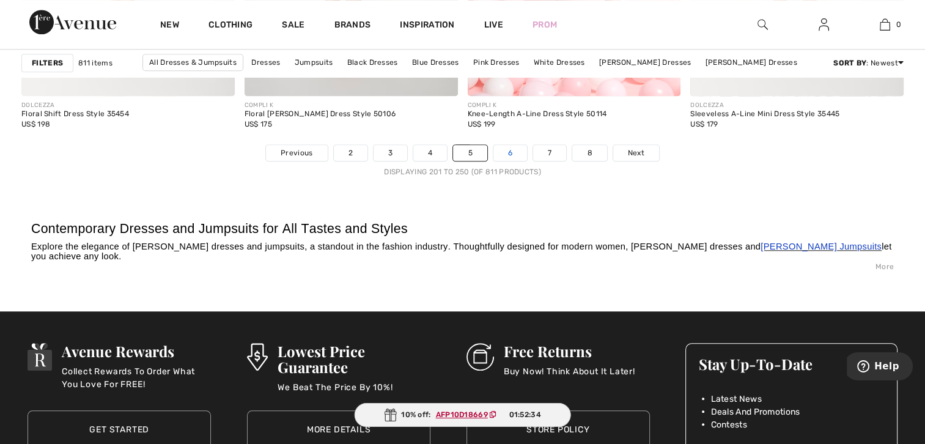
click at [501, 145] on link "6" at bounding box center [510, 153] width 34 height 16
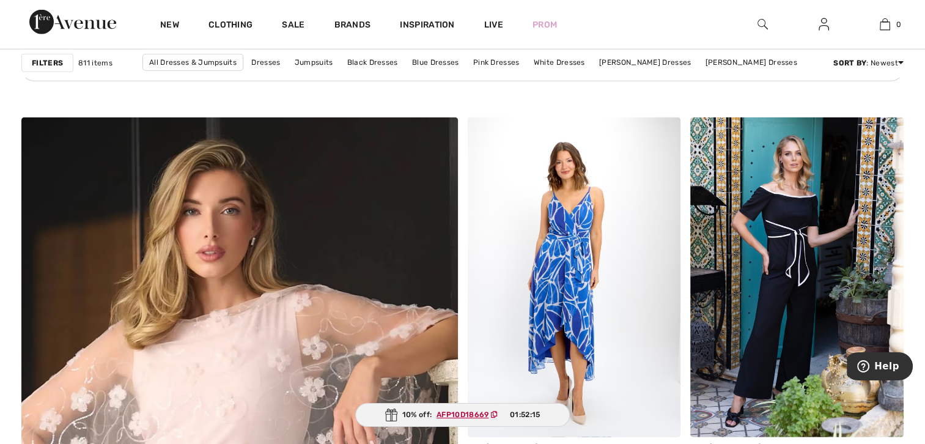
scroll to position [2853, 0]
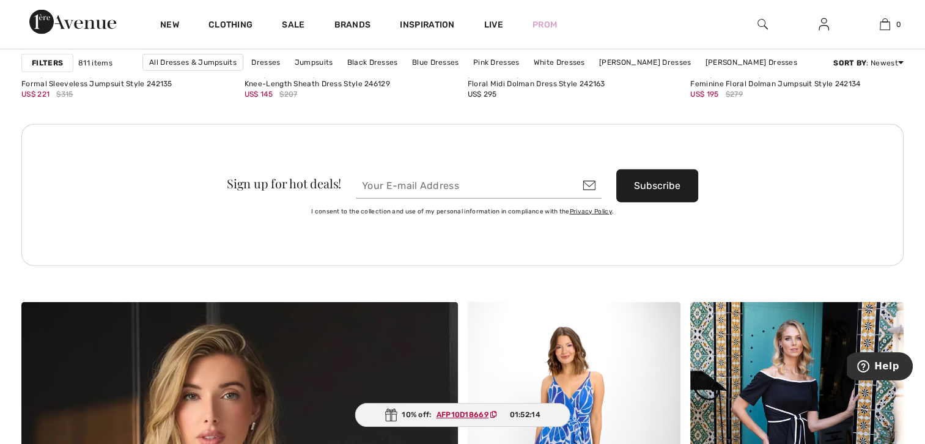
click at [888, 196] on div "Sign up for hot deals! Subscribe I consent to the collection and use of my pers…" at bounding box center [462, 194] width 882 height 141
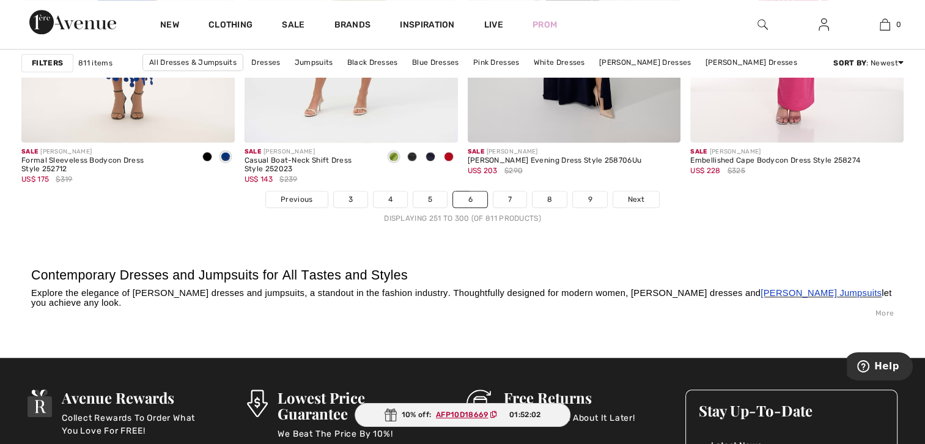
scroll to position [5776, 0]
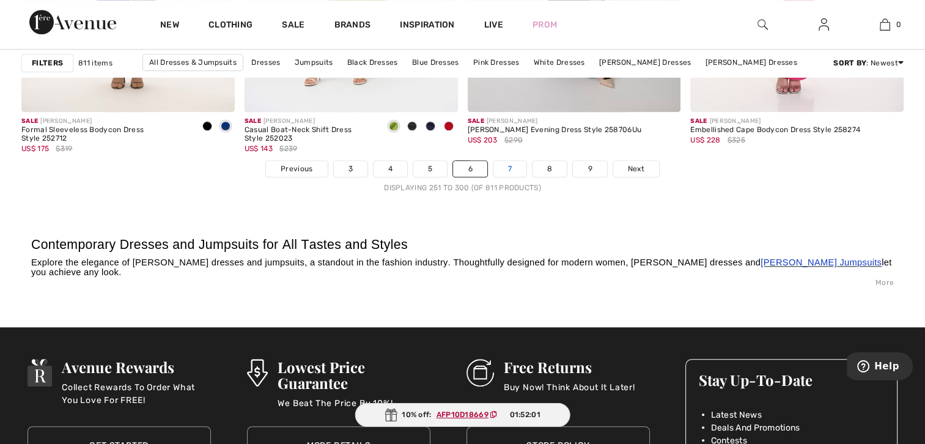
click at [508, 165] on link "7" at bounding box center [509, 169] width 33 height 16
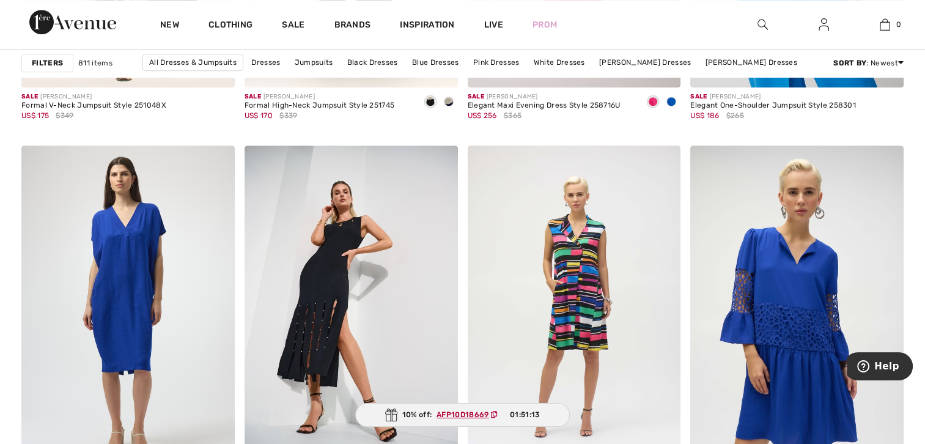
scroll to position [5430, 0]
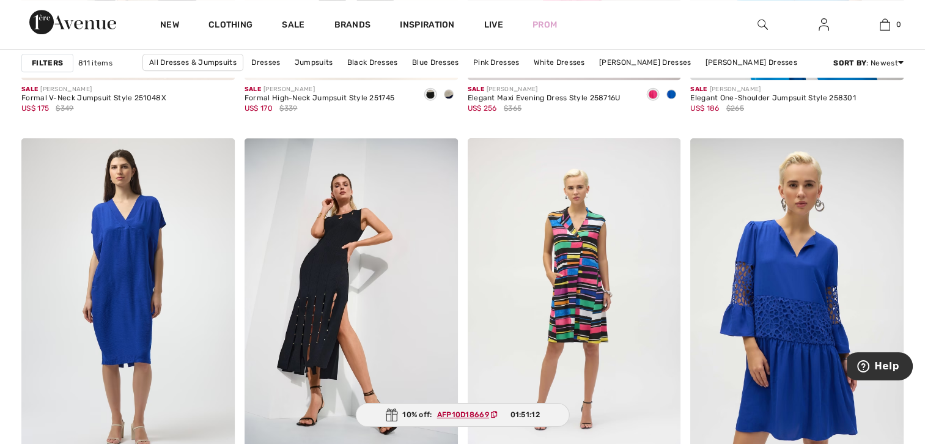
drag, startPoint x: 929, startPoint y: 224, endPoint x: 39, endPoint y: 13, distance: 914.4
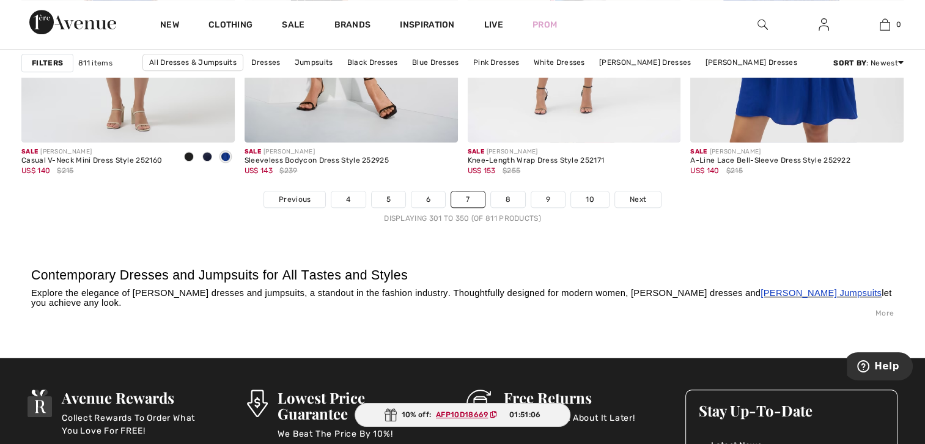
scroll to position [5792, 0]
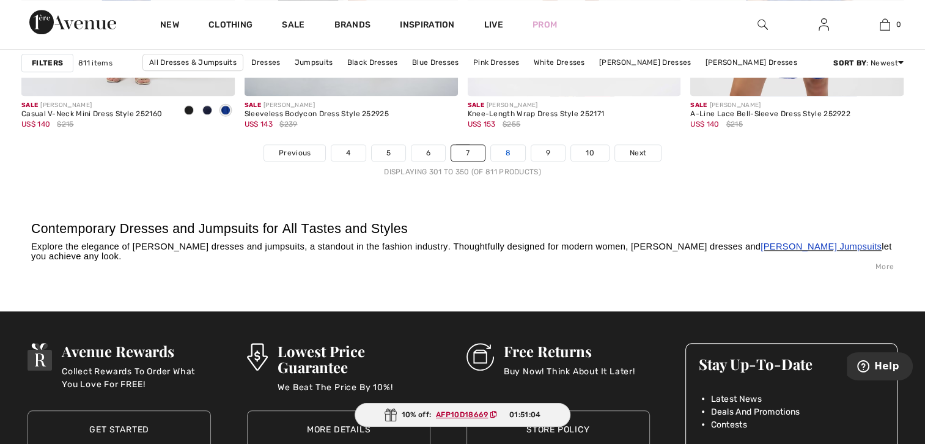
click at [505, 147] on link "8" at bounding box center [508, 153] width 34 height 16
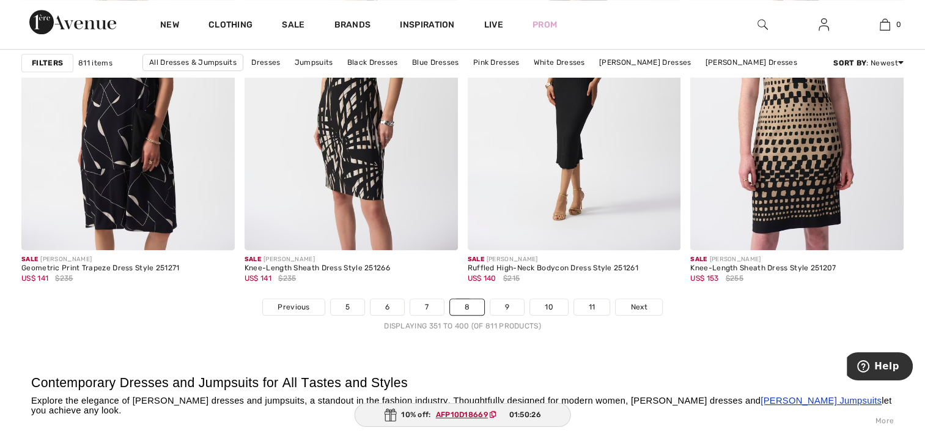
scroll to position [5684, 0]
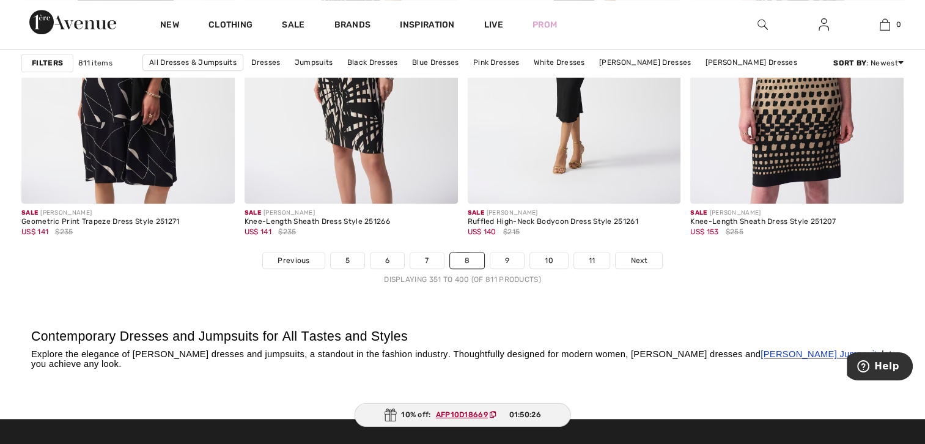
drag, startPoint x: 928, startPoint y: 317, endPoint x: 58, endPoint y: 30, distance: 916.2
click at [511, 259] on link "9" at bounding box center [507, 261] width 34 height 16
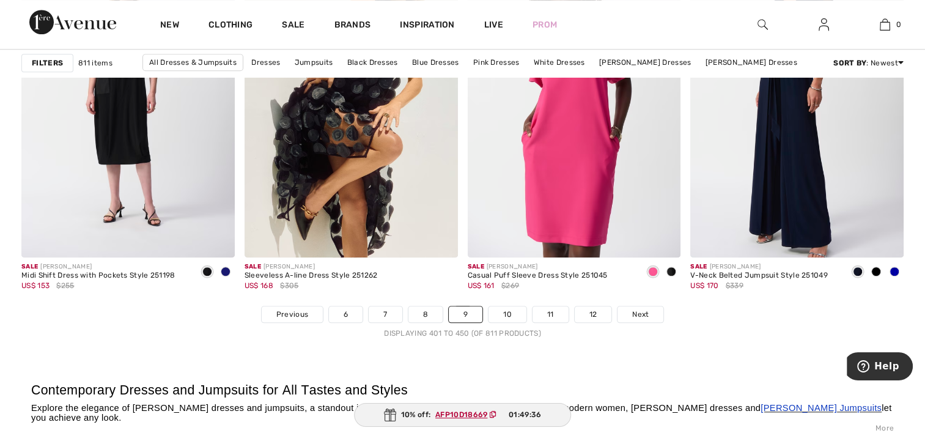
scroll to position [5668, 0]
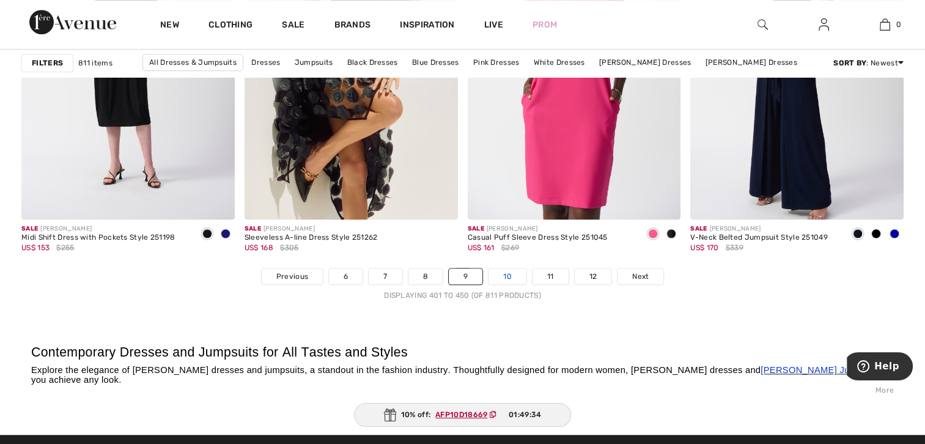
click at [508, 274] on link "10" at bounding box center [508, 276] width 38 height 16
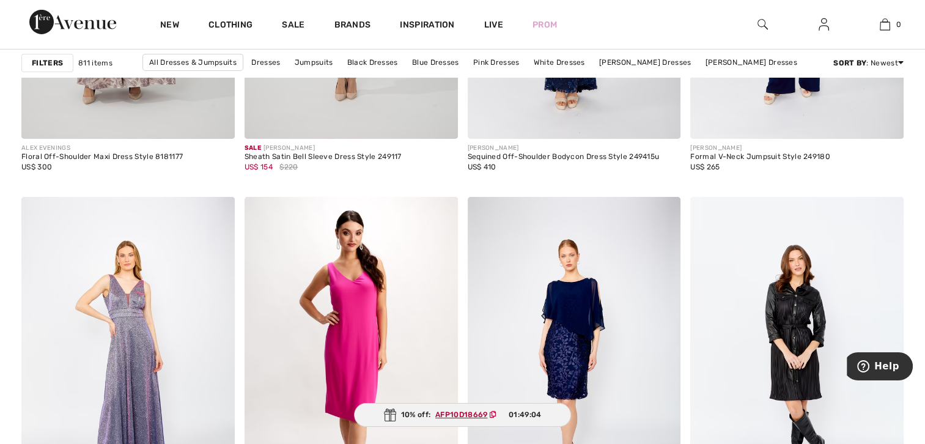
scroll to position [4207, 0]
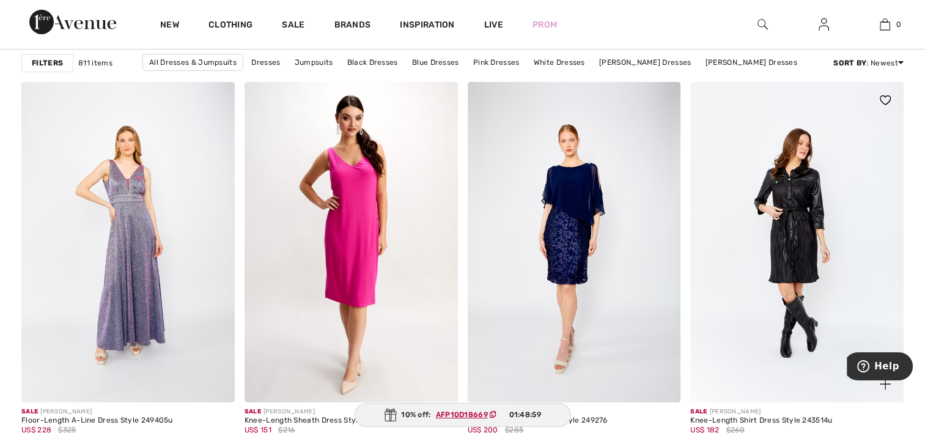
click at [792, 218] on img at bounding box center [796, 242] width 213 height 320
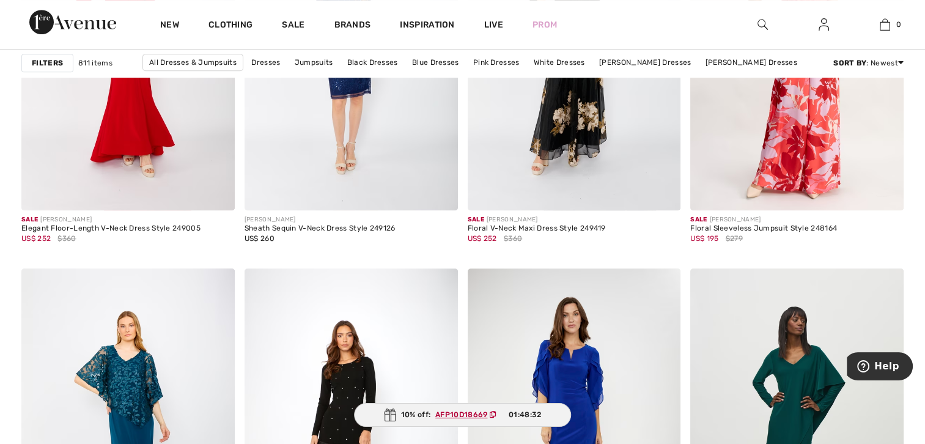
scroll to position [5391, 0]
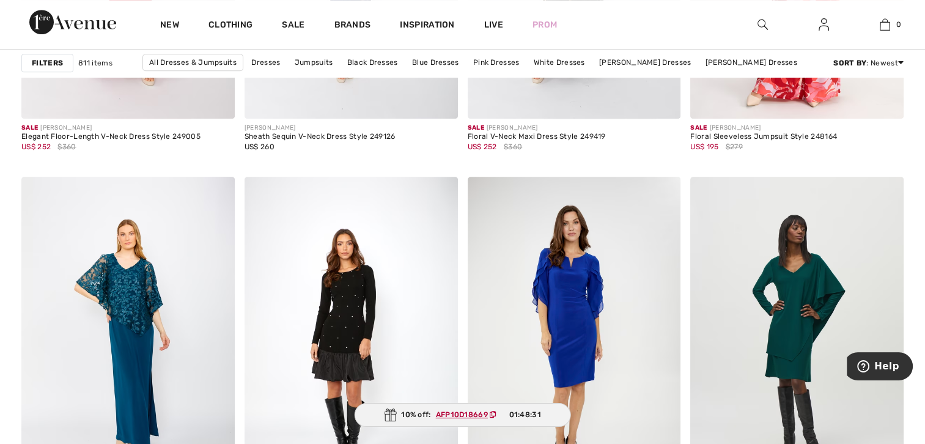
drag, startPoint x: 930, startPoint y: 290, endPoint x: 65, endPoint y: 13, distance: 907.9
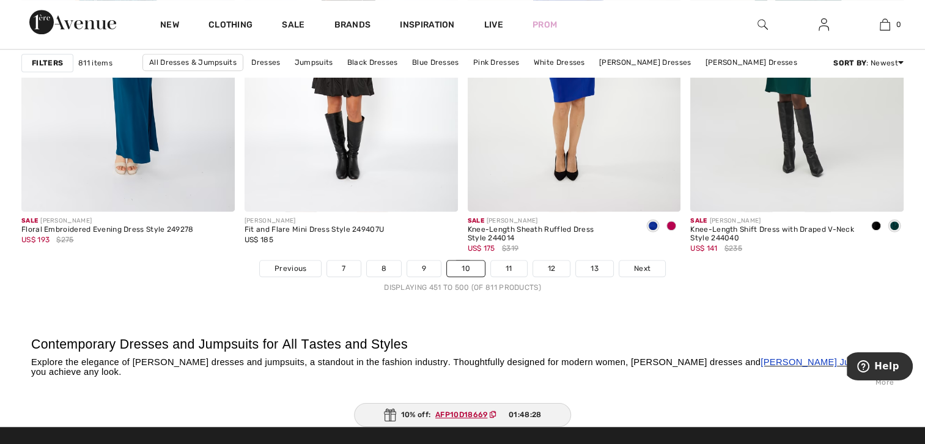
scroll to position [5707, 0]
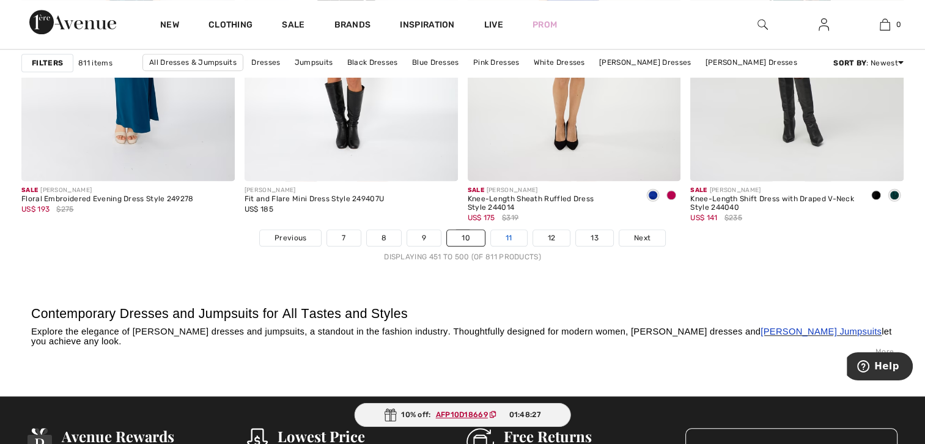
click at [512, 235] on link "11" at bounding box center [509, 238] width 36 height 16
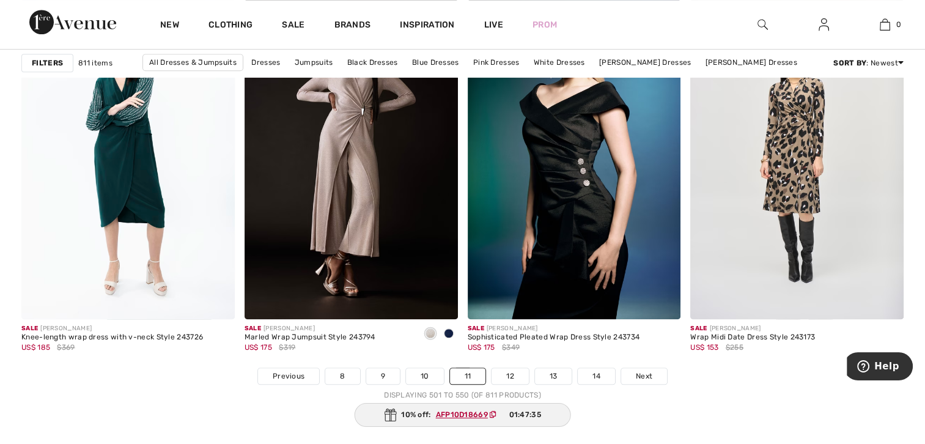
scroll to position [5730, 0]
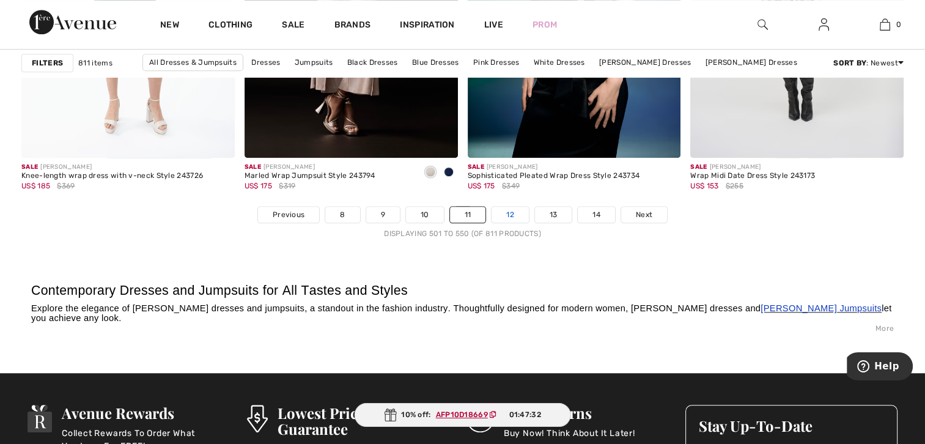
click at [500, 209] on link "12" at bounding box center [510, 215] width 37 height 16
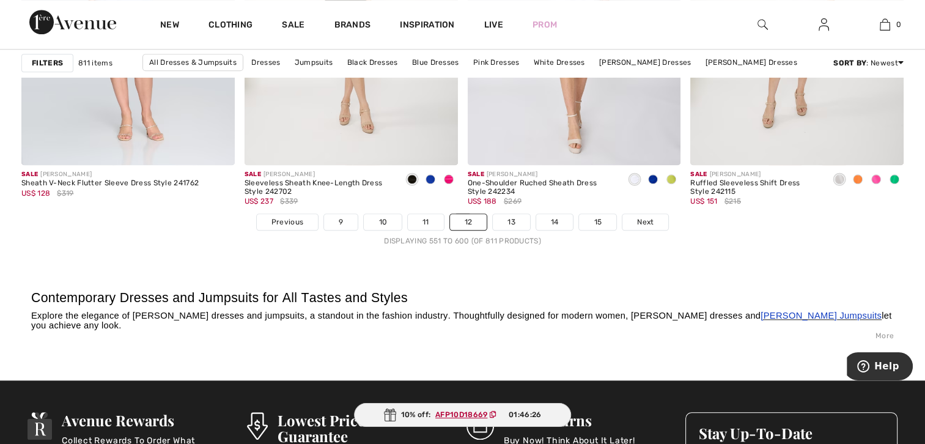
scroll to position [5745, 0]
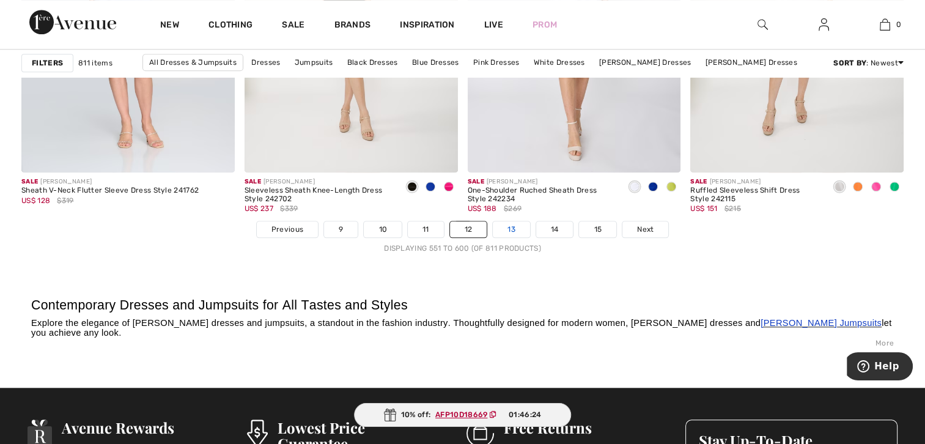
click at [509, 221] on link "13" at bounding box center [511, 229] width 37 height 16
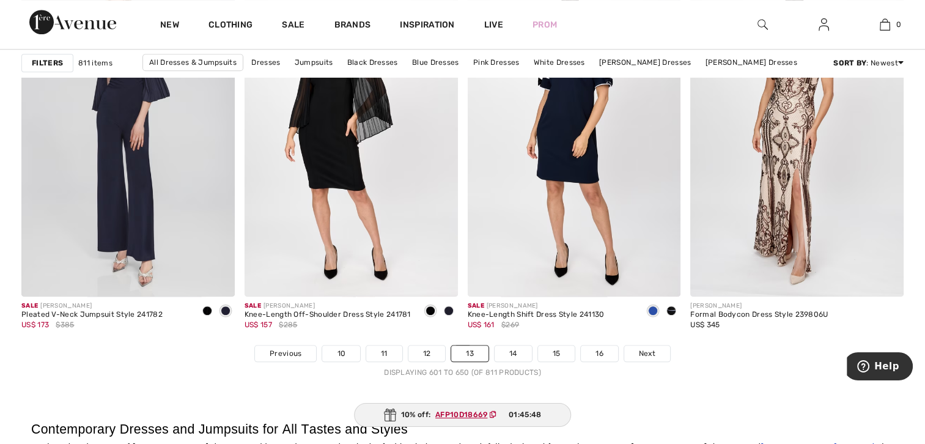
scroll to position [5599, 0]
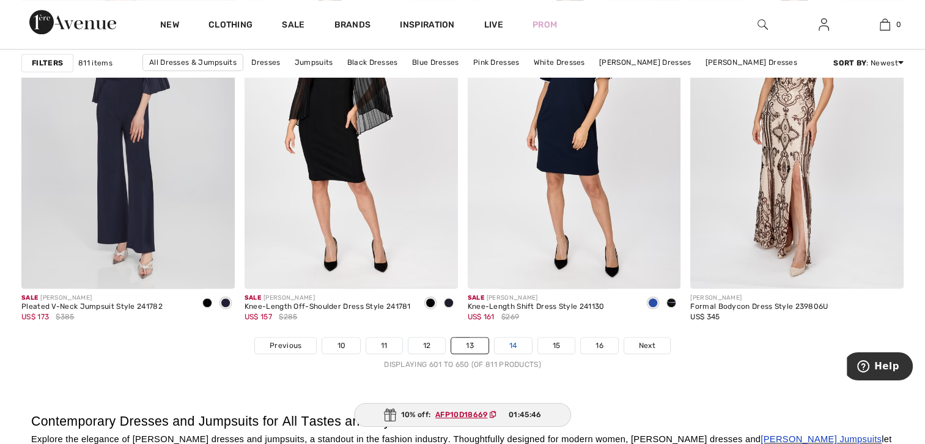
click at [518, 340] on link "14" at bounding box center [513, 346] width 37 height 16
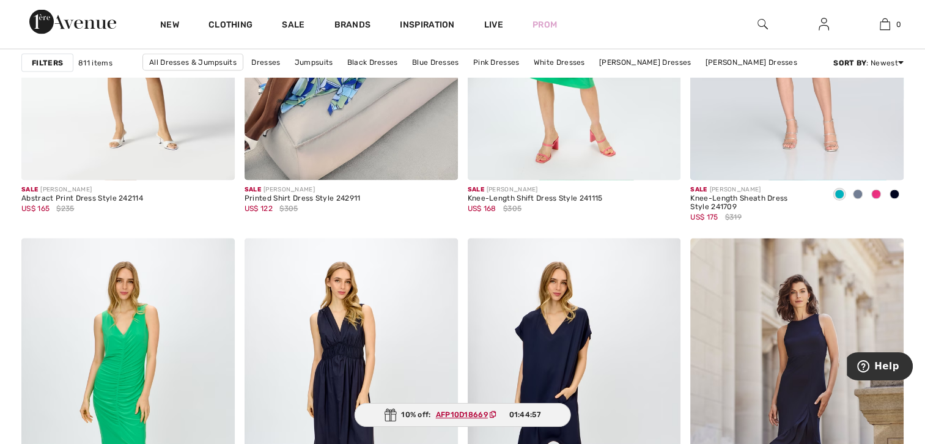
scroll to position [2484, 0]
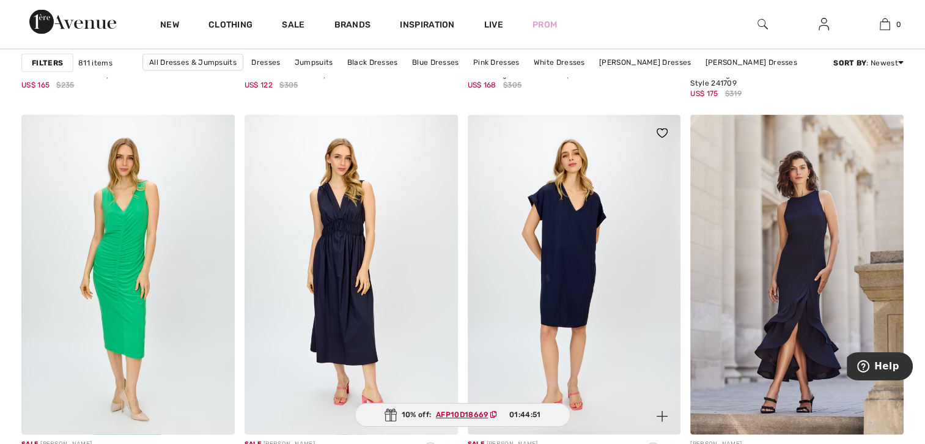
click at [566, 262] on img at bounding box center [574, 275] width 213 height 320
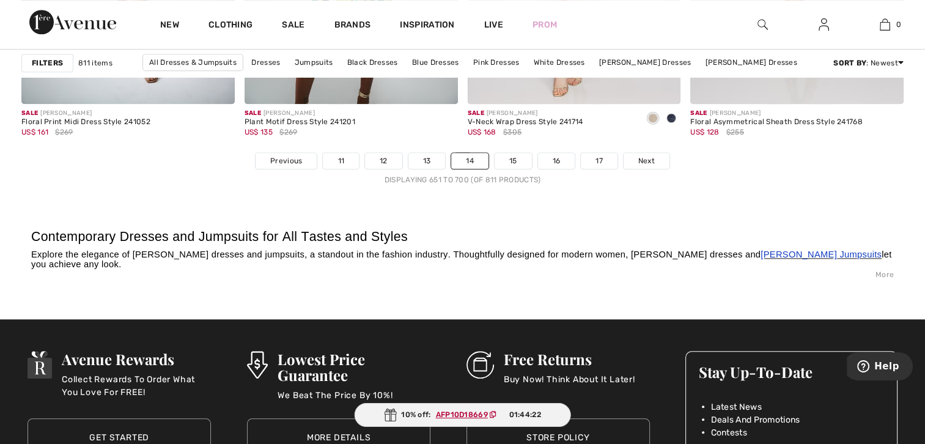
scroll to position [5807, 0]
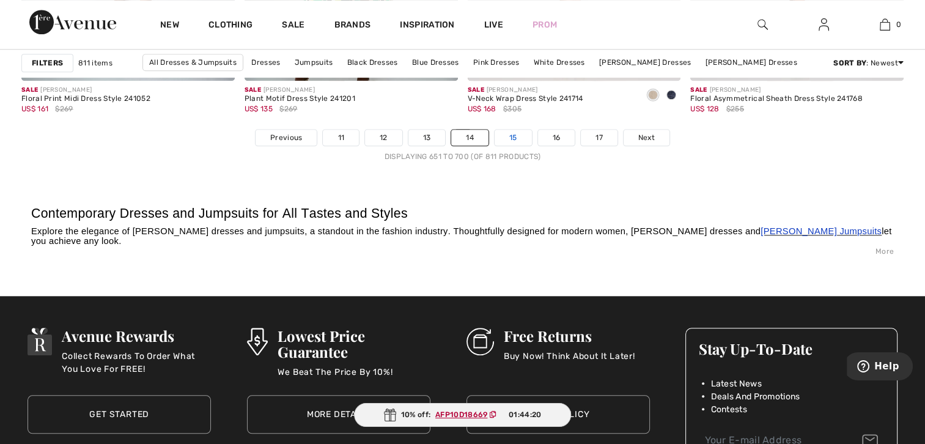
click at [509, 134] on link "15" at bounding box center [513, 138] width 37 height 16
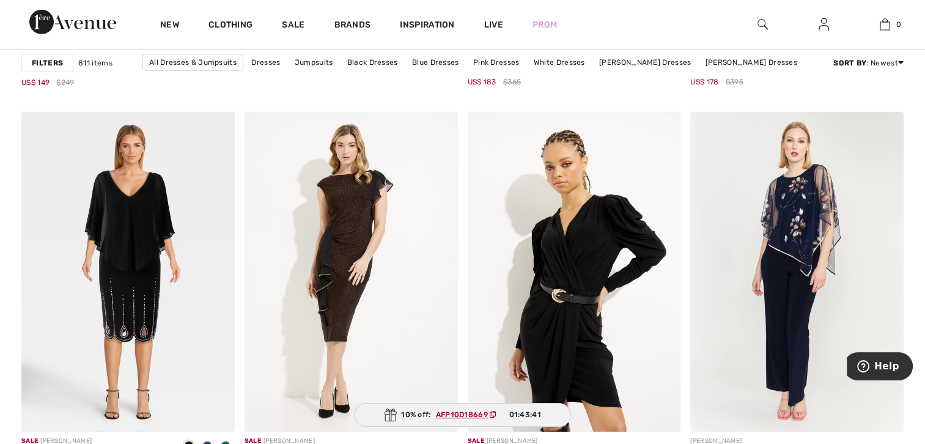
scroll to position [3830, 0]
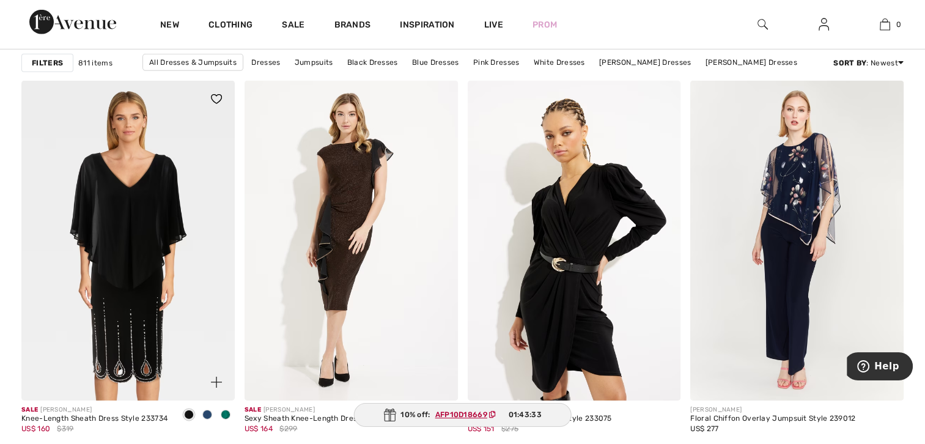
click at [144, 239] on img at bounding box center [127, 241] width 213 height 320
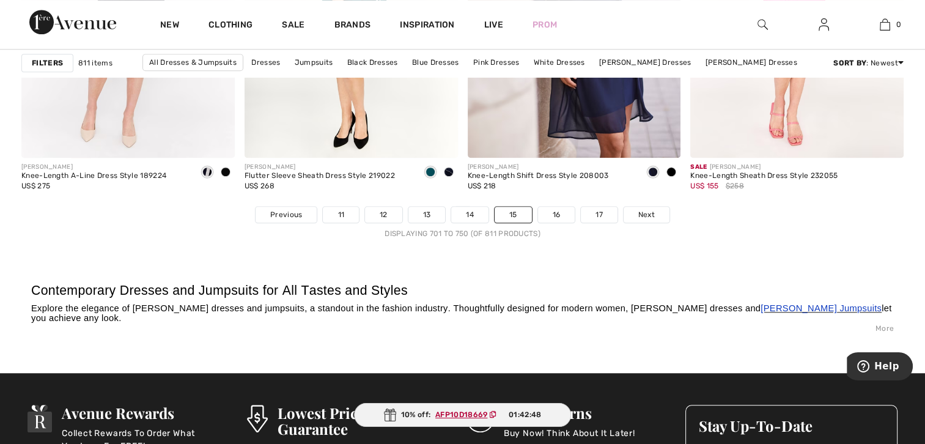
scroll to position [5753, 0]
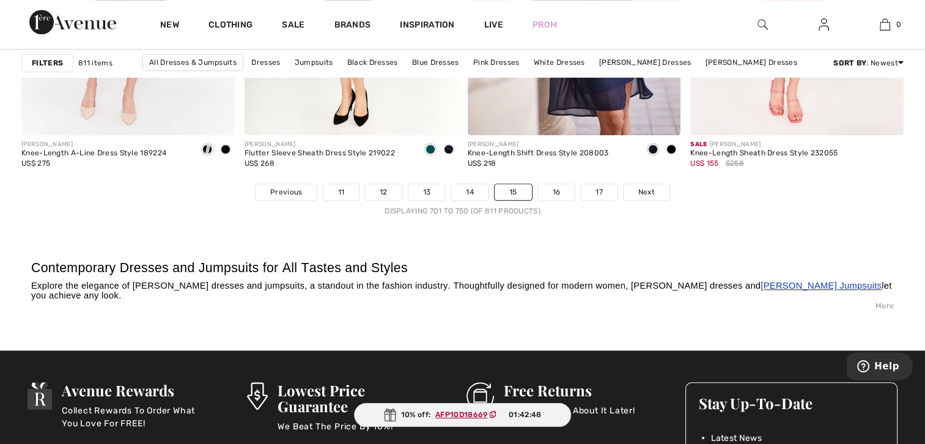
drag, startPoint x: 927, startPoint y: 347, endPoint x: 35, endPoint y: 25, distance: 947.8
click at [548, 191] on link "16" at bounding box center [556, 192] width 37 height 16
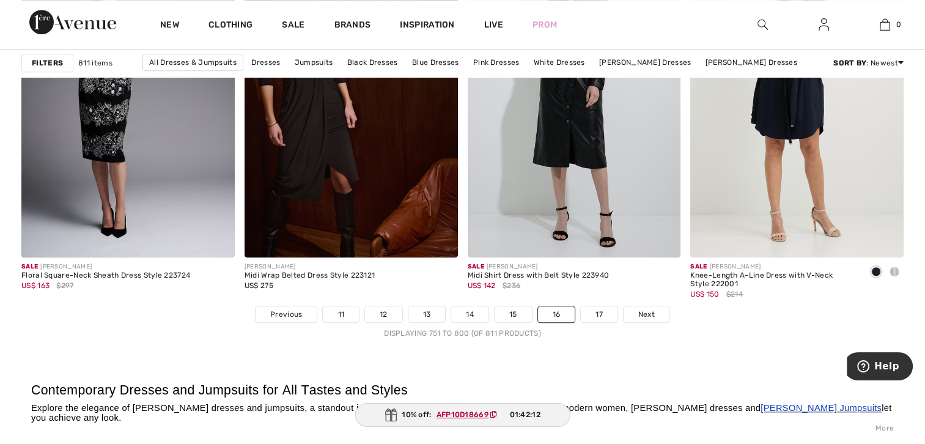
scroll to position [5638, 0]
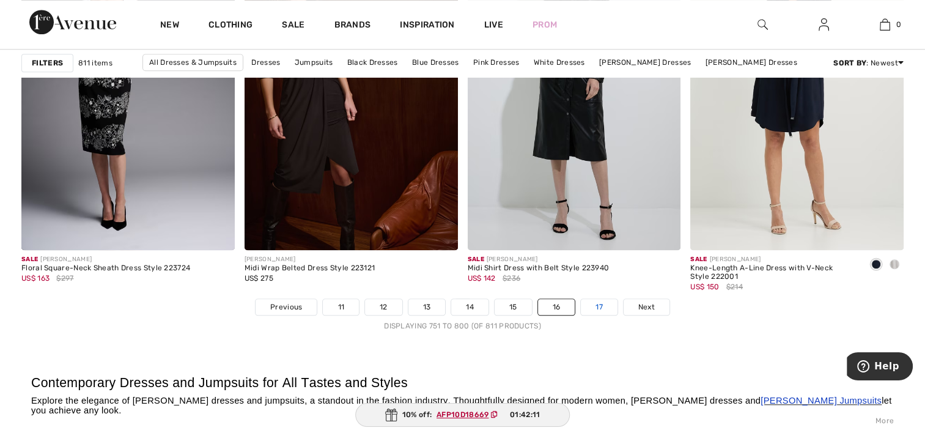
click at [600, 302] on link "17" at bounding box center [599, 307] width 37 height 16
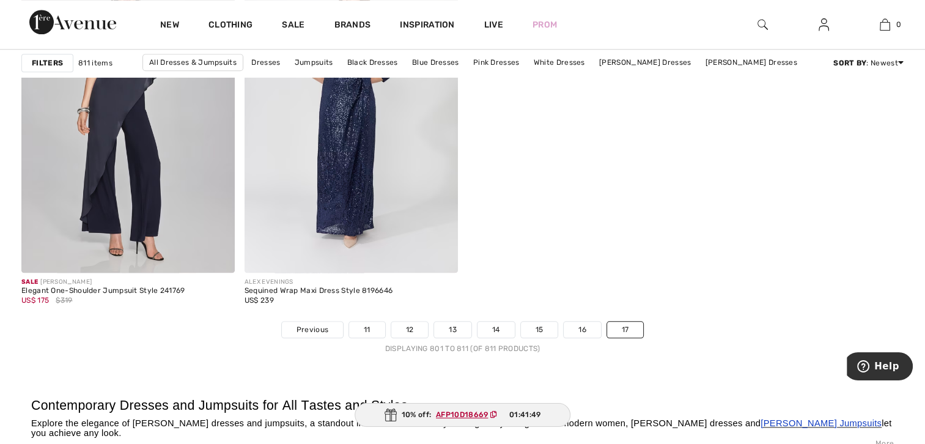
scroll to position [1406, 0]
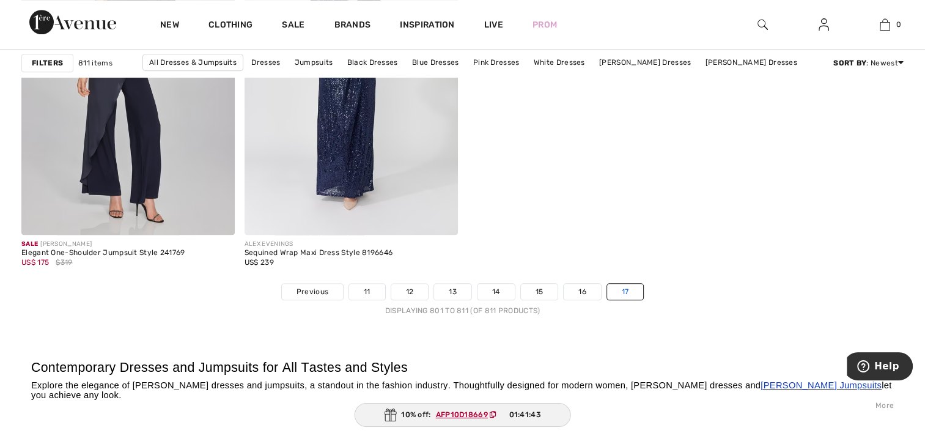
click at [624, 292] on link "17" at bounding box center [625, 292] width 37 height 16
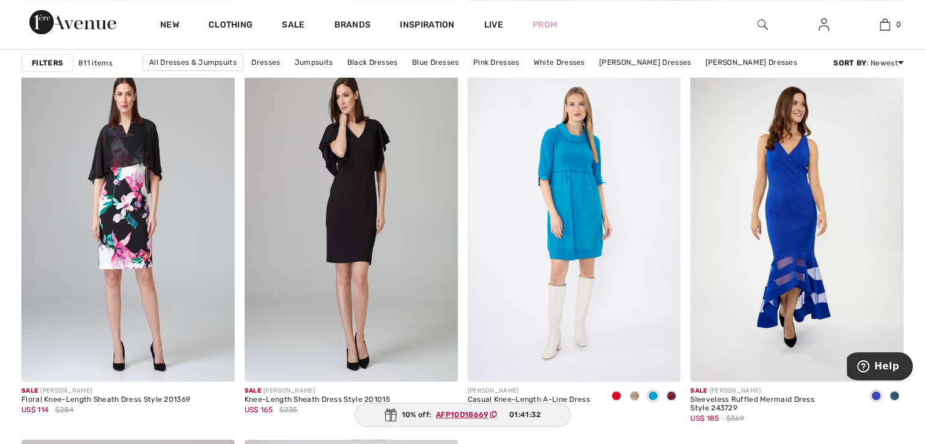
scroll to position [888, 0]
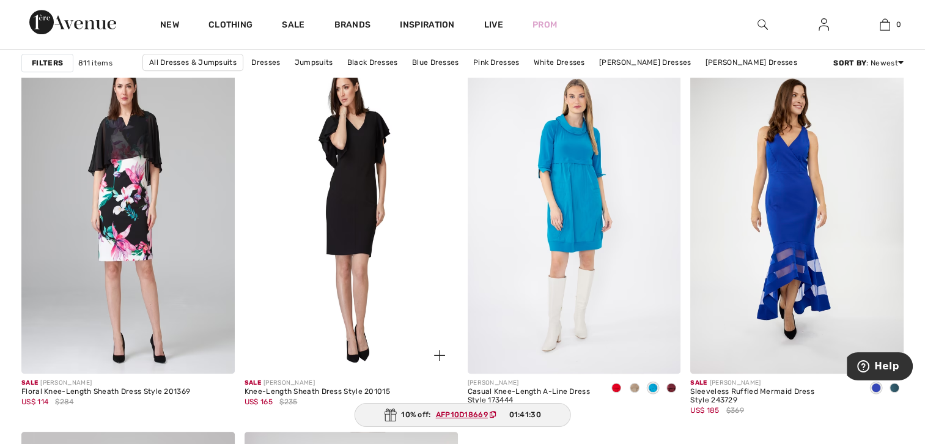
click at [362, 203] on img at bounding box center [351, 214] width 213 height 320
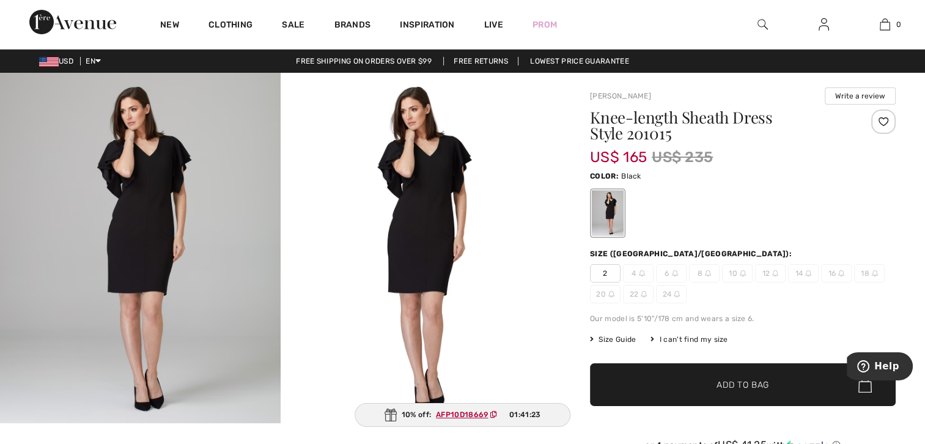
click at [433, 190] on img at bounding box center [421, 248] width 281 height 350
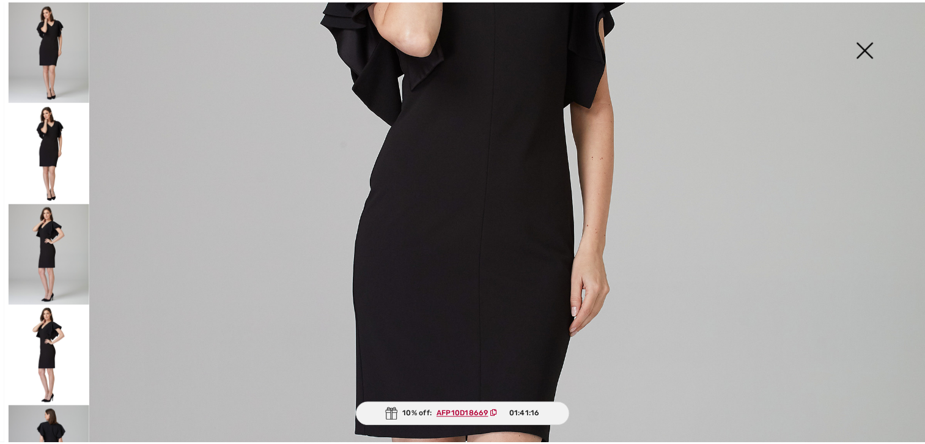
scroll to position [330, 0]
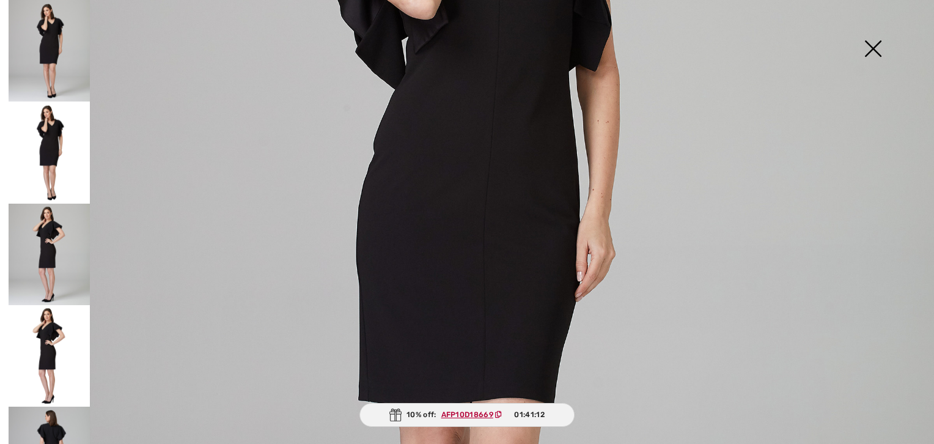
click at [51, 45] on img at bounding box center [49, 51] width 81 height 102
click at [42, 128] on img at bounding box center [49, 153] width 81 height 102
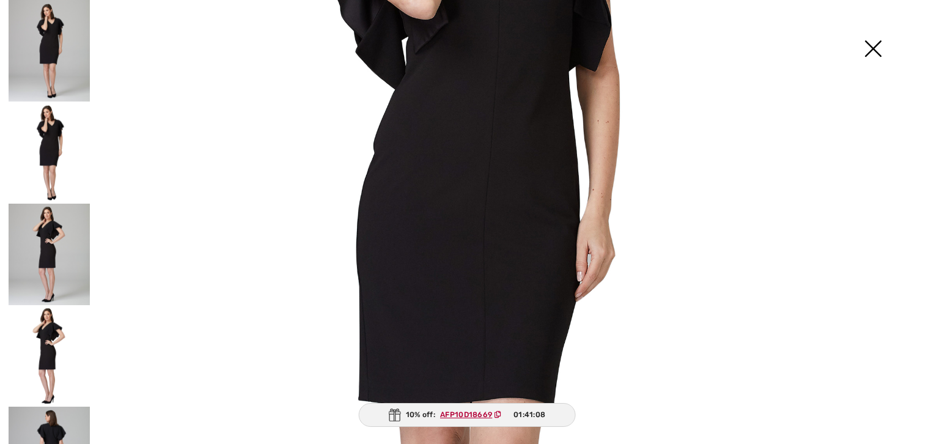
click at [50, 221] on img at bounding box center [49, 255] width 81 height 102
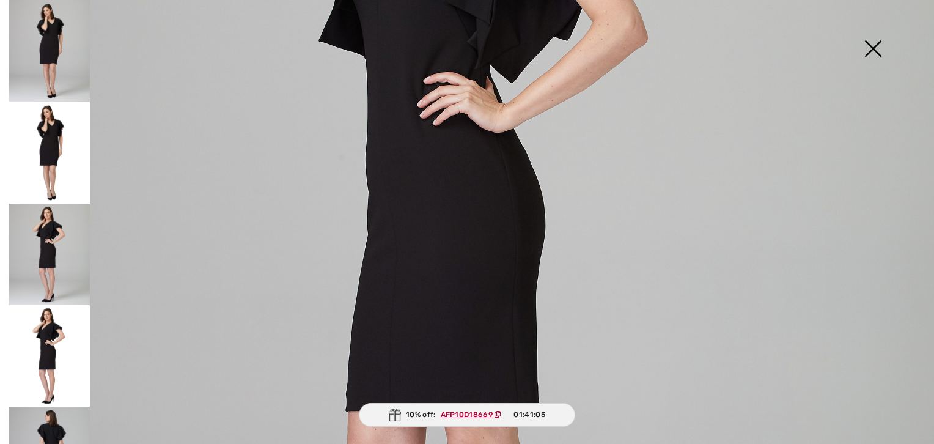
click at [874, 44] on img at bounding box center [873, 49] width 61 height 63
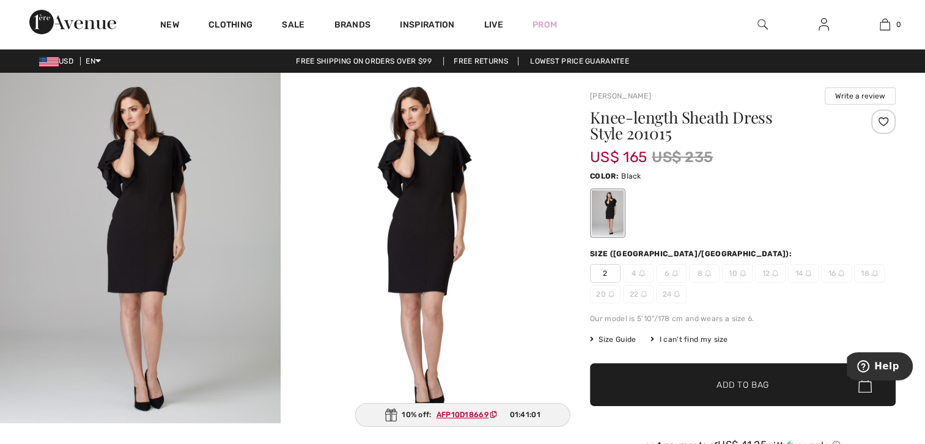
drag, startPoint x: 833, startPoint y: 270, endPoint x: 836, endPoint y: 259, distance: 12.0
click at [832, 269] on span "16" at bounding box center [836, 273] width 31 height 18
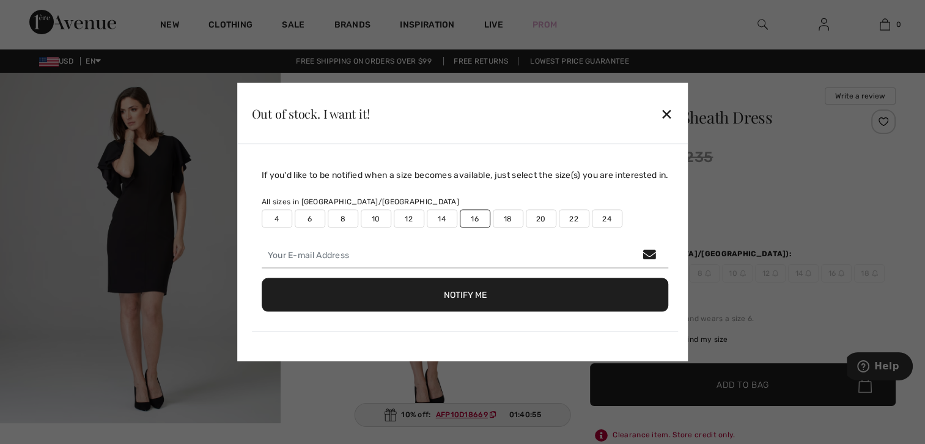
click at [669, 113] on div "✕" at bounding box center [666, 113] width 13 height 26
